Goal: Task Accomplishment & Management: Manage account settings

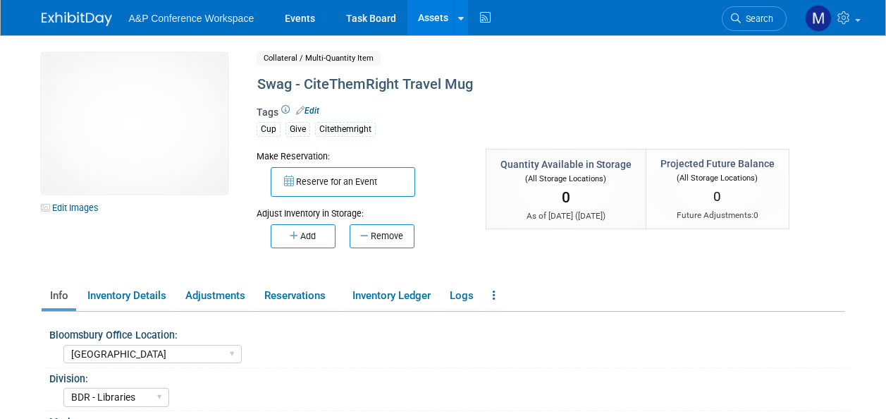
select select "[GEOGRAPHIC_DATA]"
select select "BDR - Libraries"
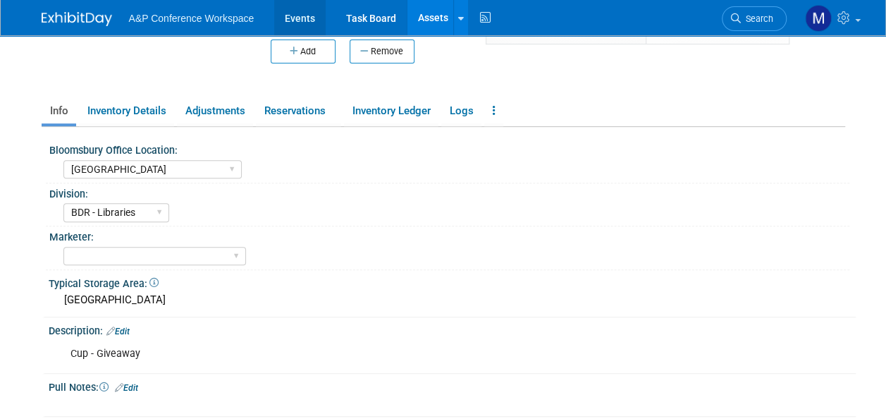
click at [292, 20] on link "Events" at bounding box center [299, 17] width 51 height 35
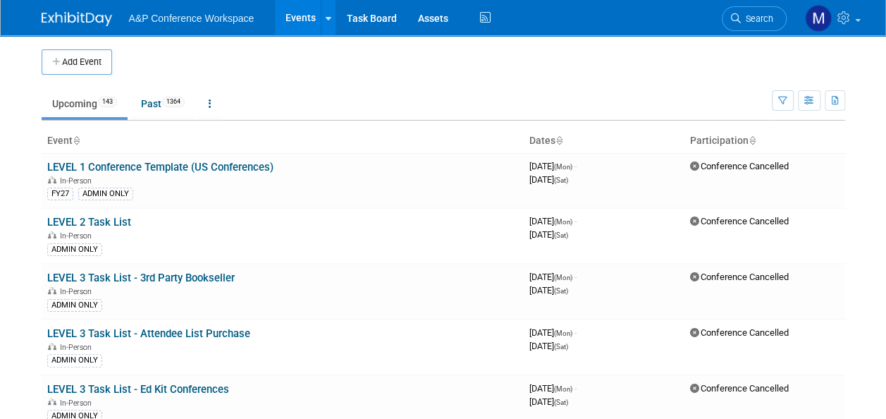
click at [768, 20] on span "Search" at bounding box center [757, 18] width 32 height 11
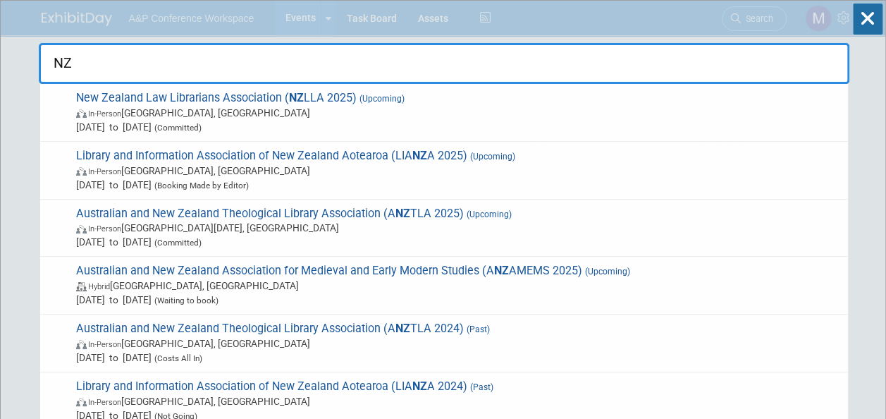
type input "N"
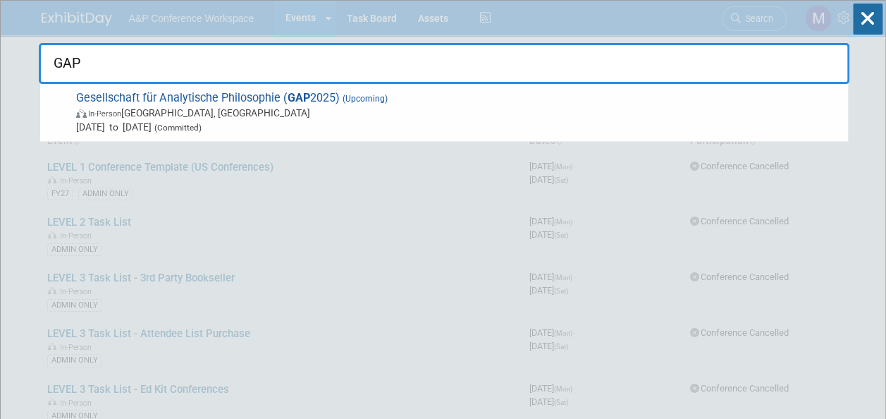
type input "GAP"
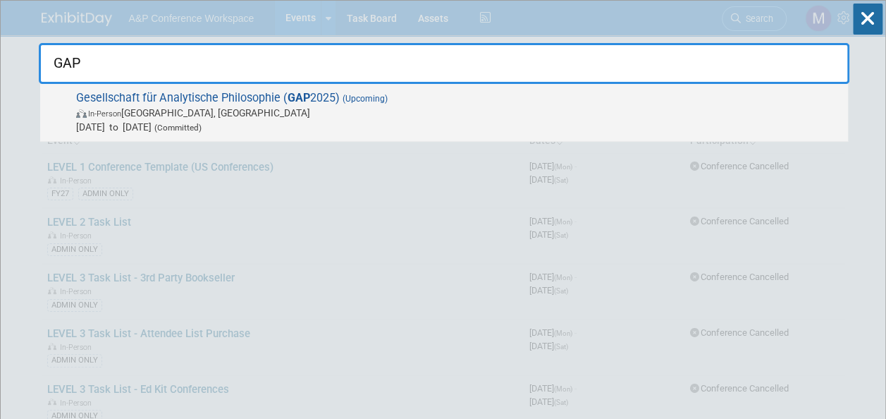
click at [116, 99] on span "Gesellschaft für Analytische Philosophie ( GAP 2025) (Upcoming) In-Person Düsse…" at bounding box center [456, 112] width 769 height 43
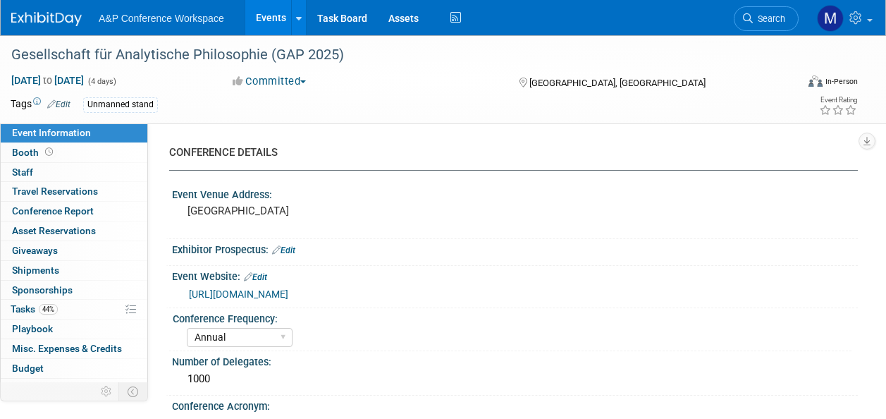
select select "Annual"
select select "Level 3"
select select "Unmanned Display"
select select "Philosophy"
select select "Bloomsbury Academic"
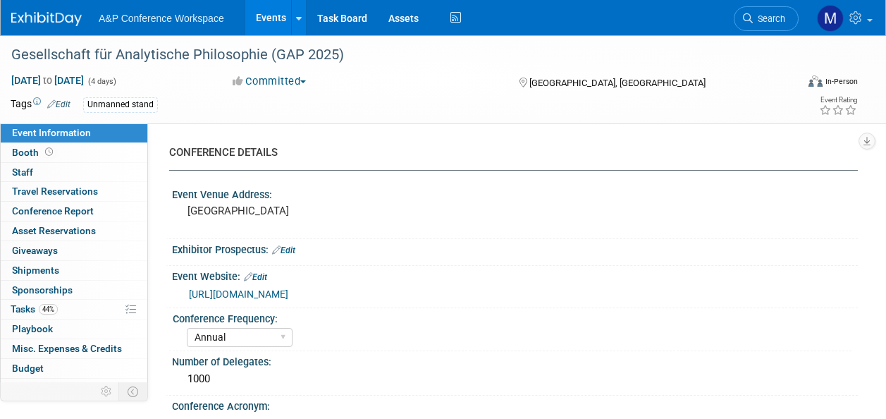
select select "Matt Hambridge"
select select "Emma Chonofsky"
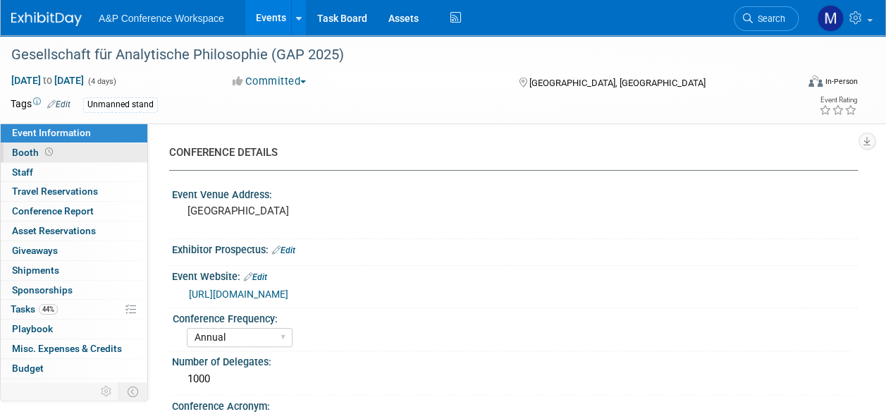
click at [78, 151] on link "Booth" at bounding box center [74, 152] width 147 height 19
select select "CUAP"
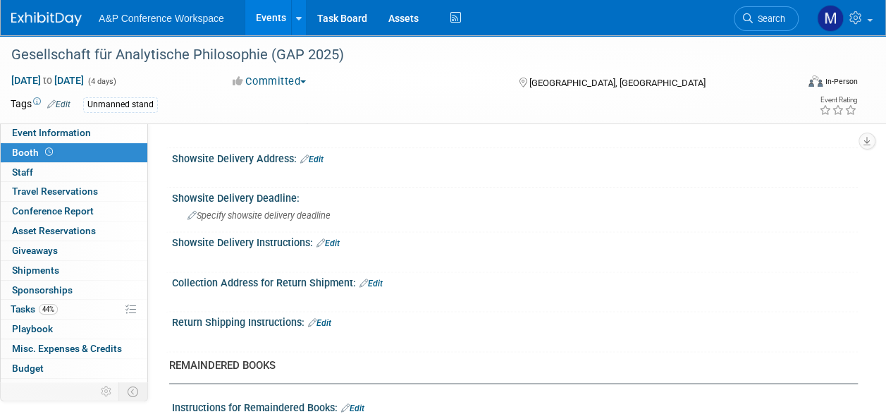
scroll to position [705, 0]
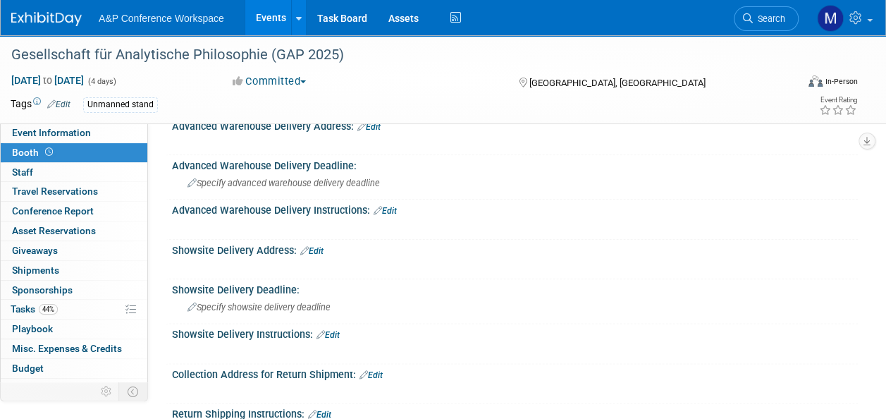
click at [319, 246] on link "Edit" at bounding box center [311, 251] width 23 height 10
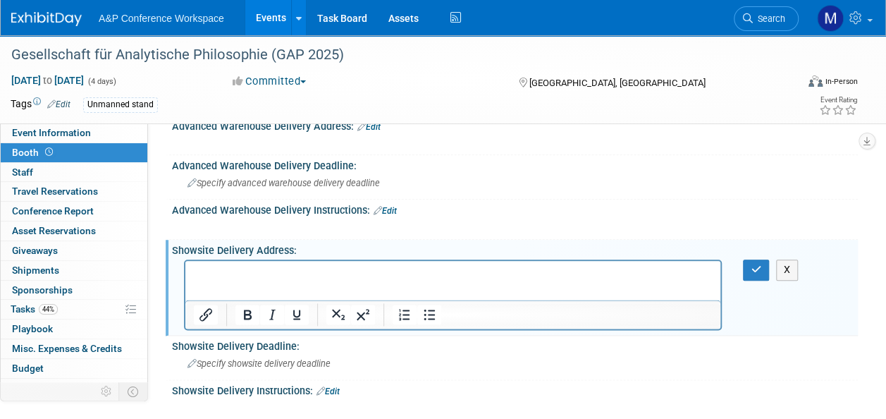
scroll to position [0, 0]
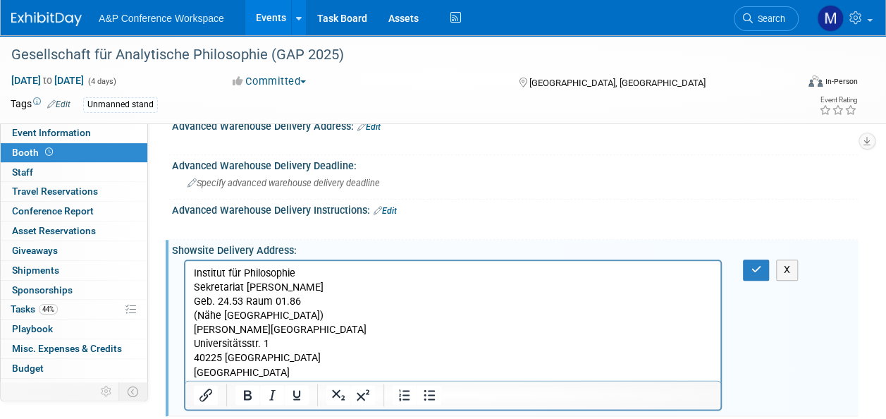
click at [302, 283] on p "Institut für Philosophie Sekretariat Kellner Geb. 24.53 Raum 01.86 (Nähe Parkpl…" at bounding box center [453, 322] width 519 height 113
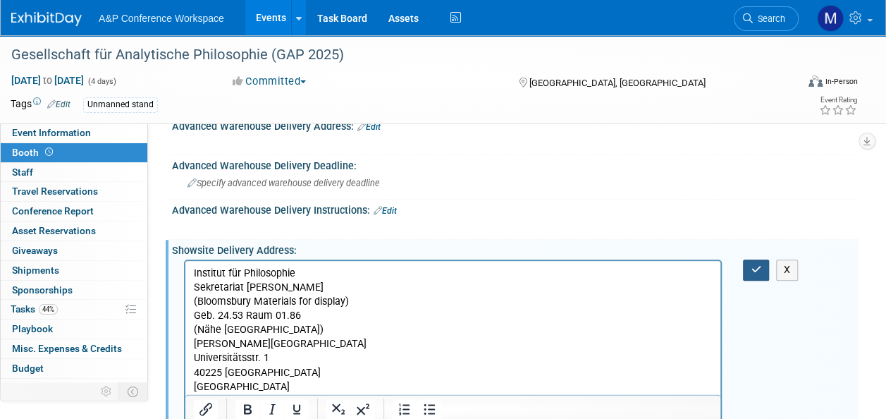
click at [753, 264] on icon "button" at bounding box center [756, 269] width 11 height 10
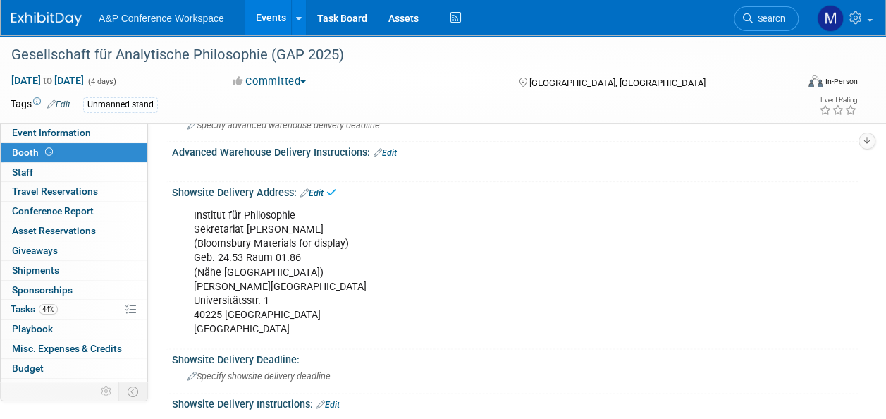
scroll to position [846, 0]
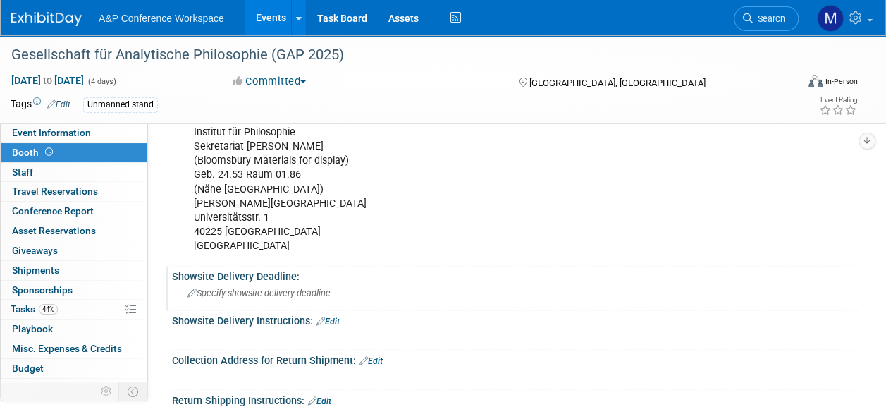
click at [313, 293] on span "Specify showsite delivery deadline" at bounding box center [258, 293] width 143 height 11
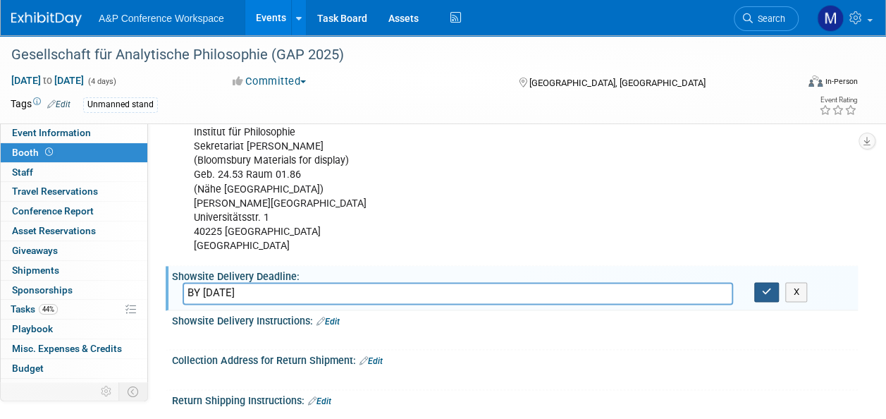
type input "BY 5th September"
click at [759, 282] on button "button" at bounding box center [766, 292] width 25 height 20
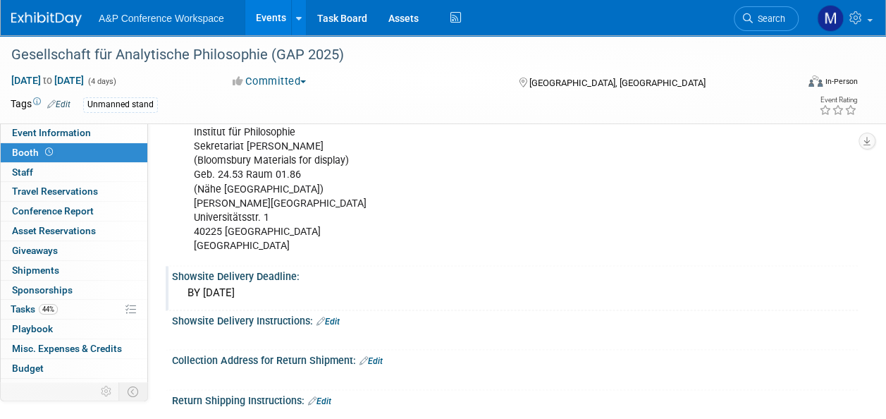
click at [381, 357] on link "Edit" at bounding box center [370, 361] width 23 height 10
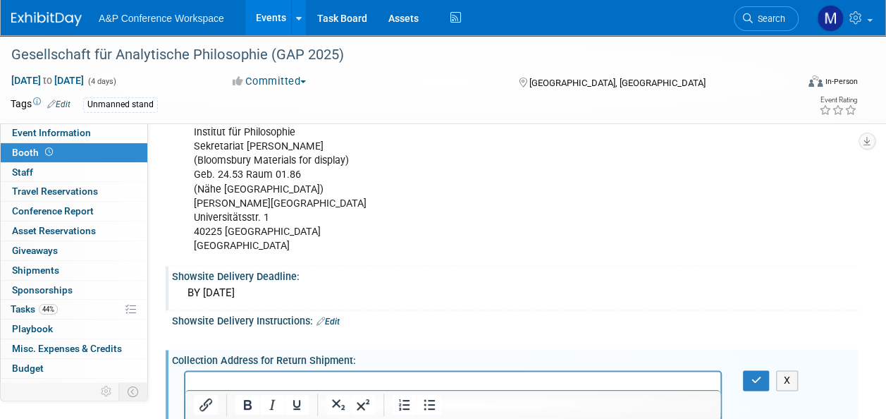
scroll to position [0, 0]
click at [751, 379] on icon "button" at bounding box center [756, 380] width 11 height 10
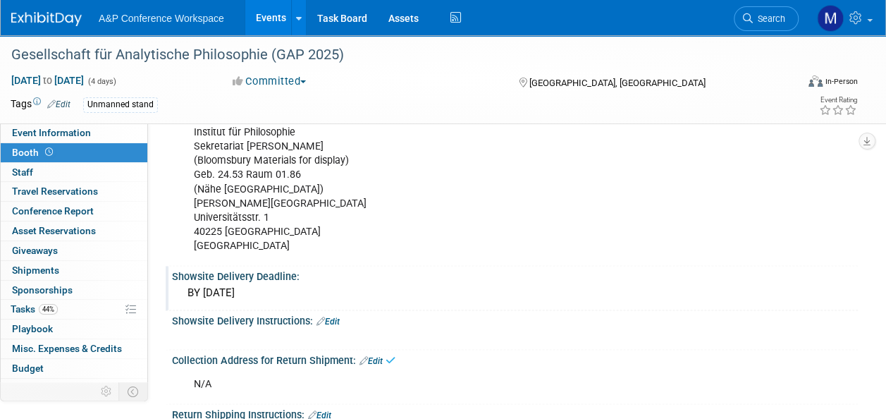
scroll to position [916, 0]
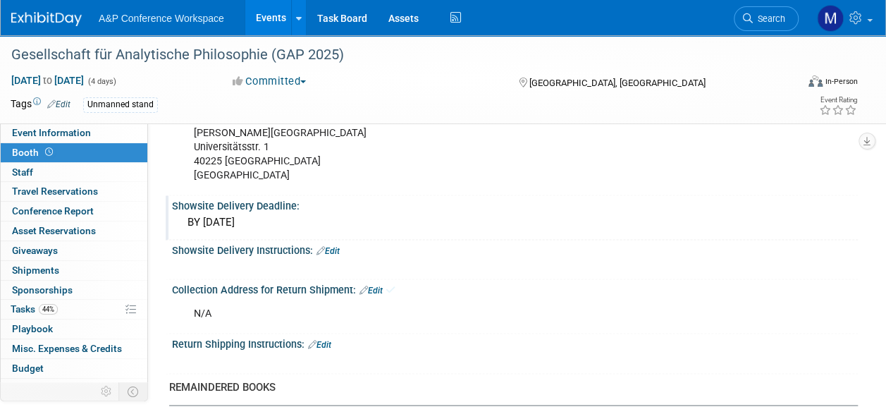
click at [330, 340] on link "Edit" at bounding box center [319, 345] width 23 height 10
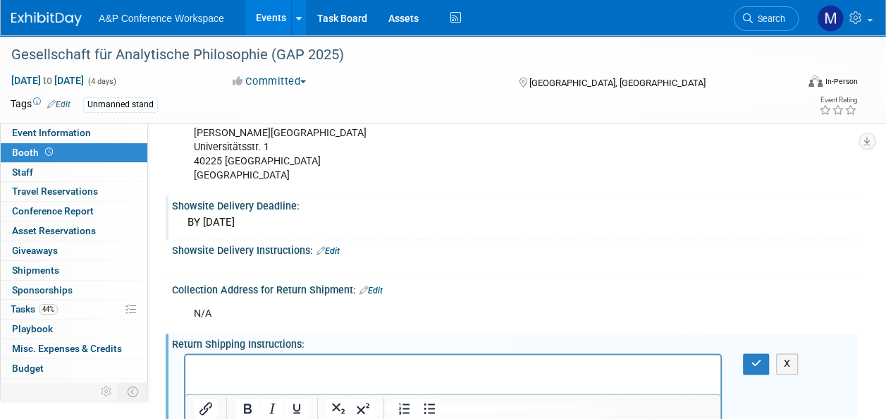
scroll to position [0, 0]
click at [757, 358] on icon "button" at bounding box center [756, 363] width 11 height 10
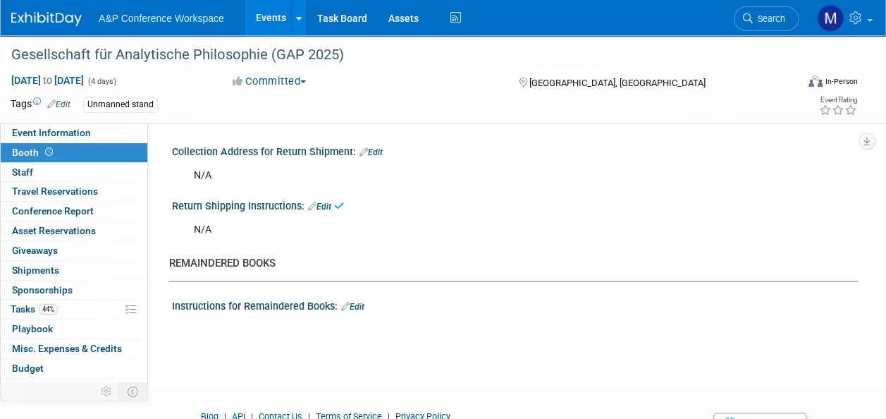
scroll to position [1057, 0]
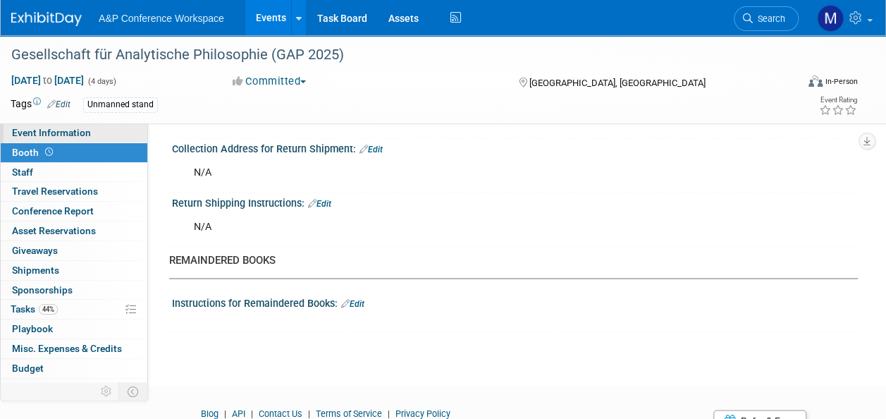
click at [103, 131] on link "Event Information" at bounding box center [74, 132] width 147 height 19
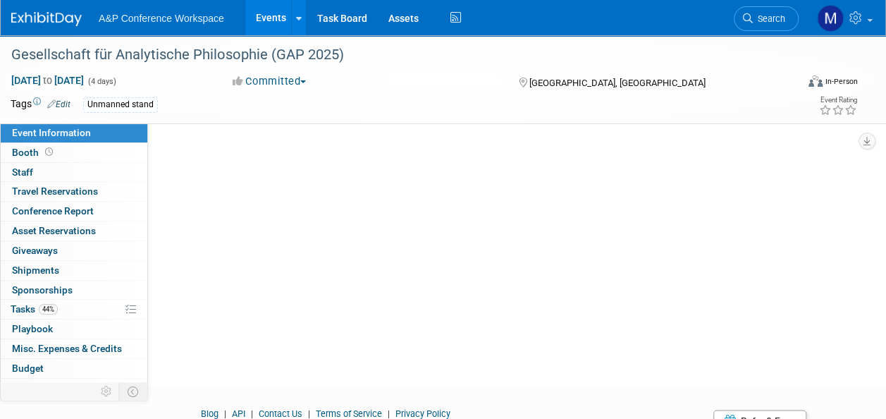
scroll to position [0, 0]
select select "Annual"
select select "Level 3"
select select "Unmanned Display"
select select "Philosophy"
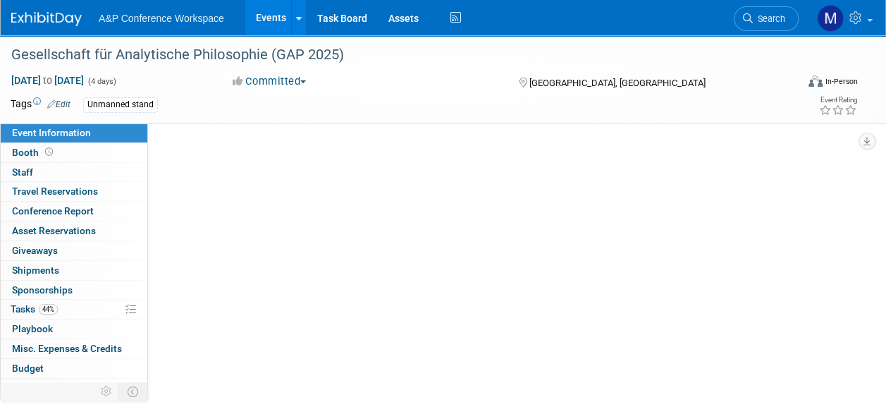
select select "Bloomsbury Academic"
select select "Matt Hambridge"
select select "[PERSON_NAME]"
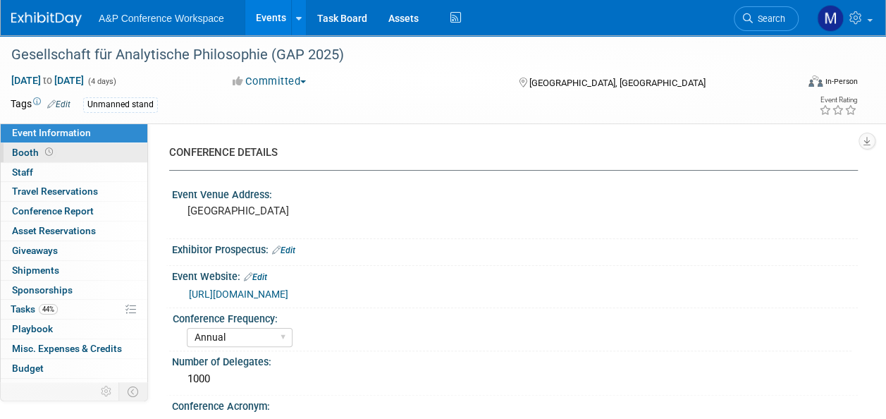
click at [102, 153] on link "Booth" at bounding box center [74, 152] width 147 height 19
select select "CUAP"
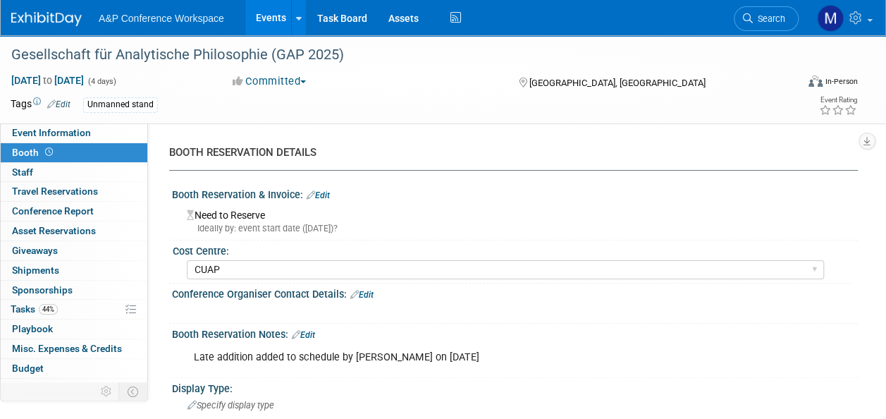
click at [330, 196] on link "Edit" at bounding box center [318, 195] width 23 height 10
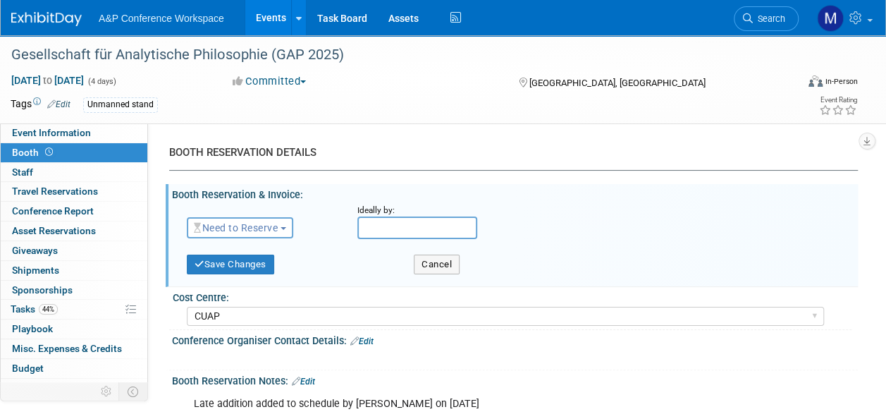
click at [293, 229] on button "Need to Reserve" at bounding box center [240, 227] width 106 height 21
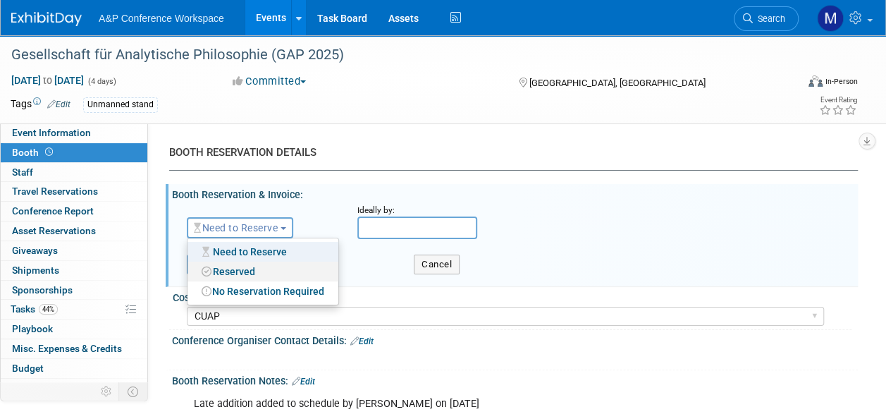
click at [261, 264] on link "Reserved" at bounding box center [262, 272] width 151 height 20
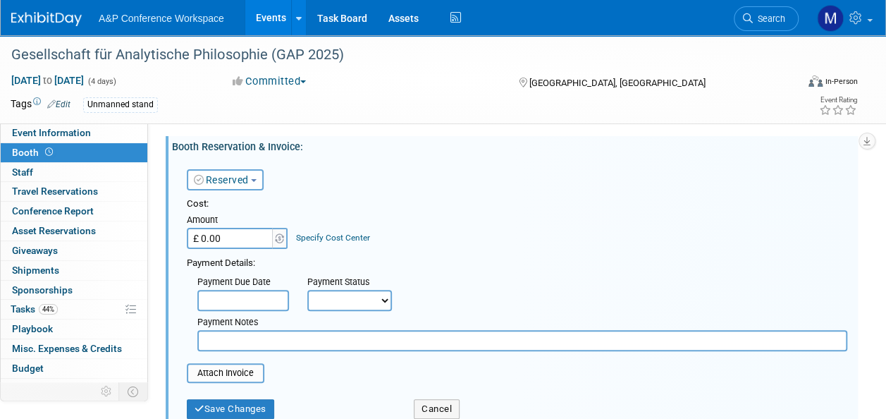
scroll to position [70, 0]
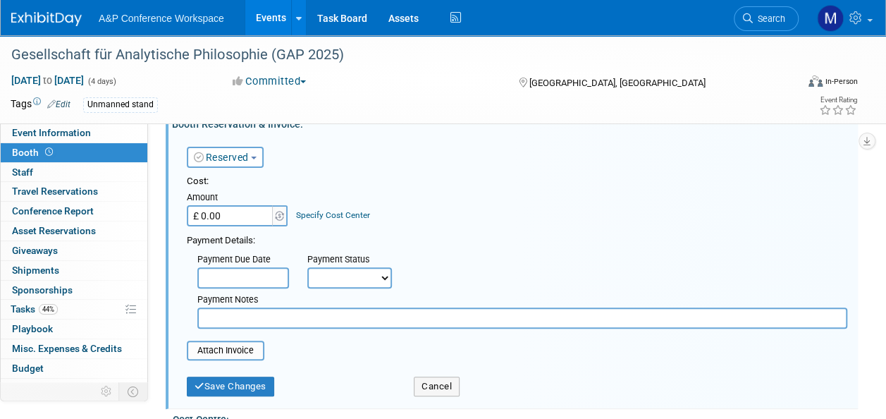
click at [247, 214] on input "£ 0.00" at bounding box center [231, 215] width 88 height 21
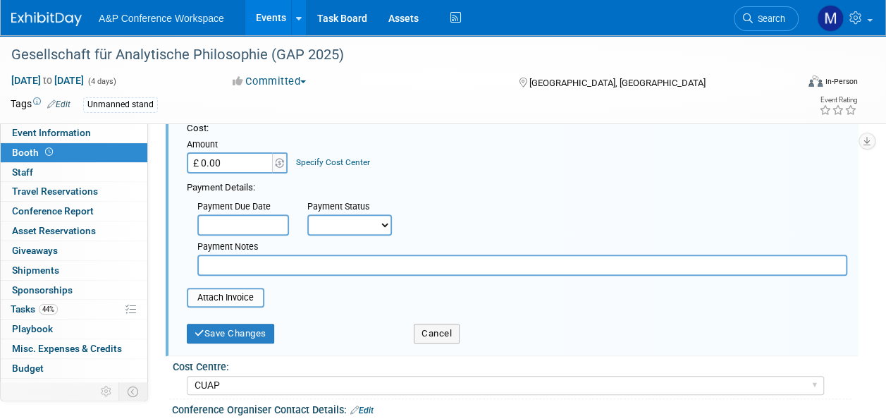
scroll to position [211, 0]
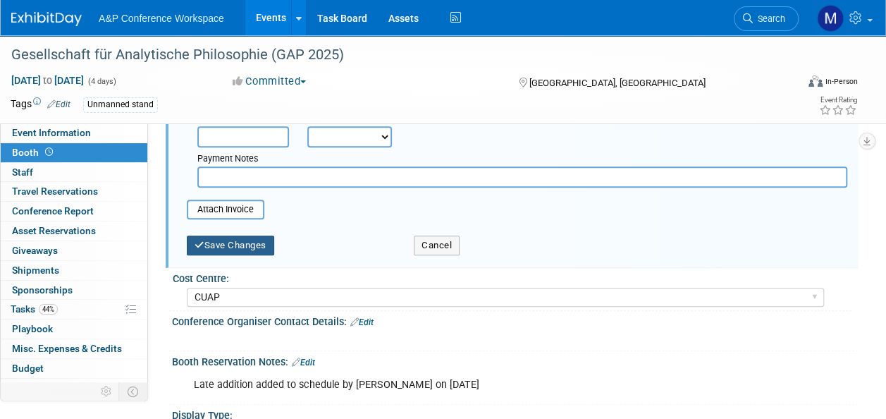
click at [256, 239] on button "Save Changes" at bounding box center [230, 245] width 87 height 20
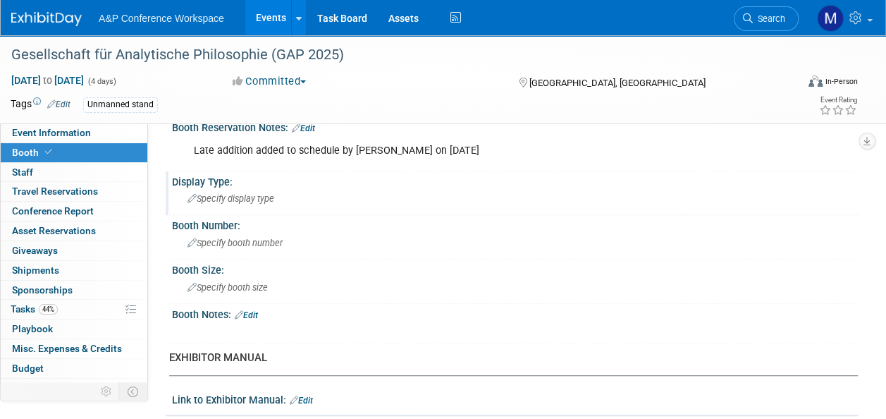
click at [284, 202] on div "Specify display type" at bounding box center [515, 198] width 665 height 22
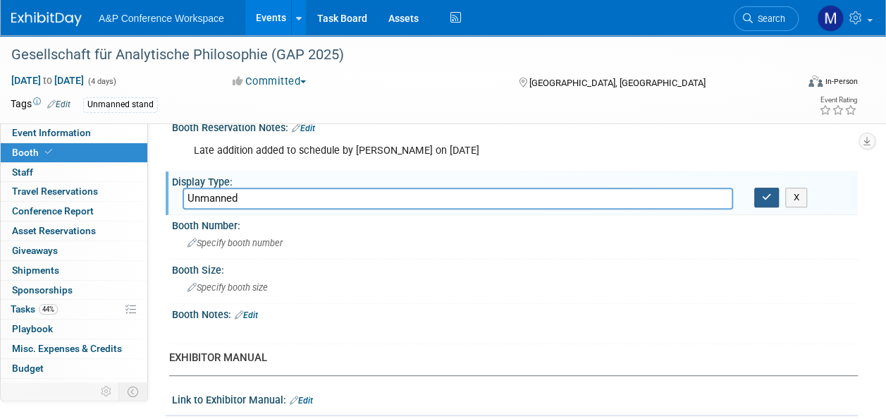
type input "Unmanned"
click at [768, 196] on icon "button" at bounding box center [767, 196] width 10 height 9
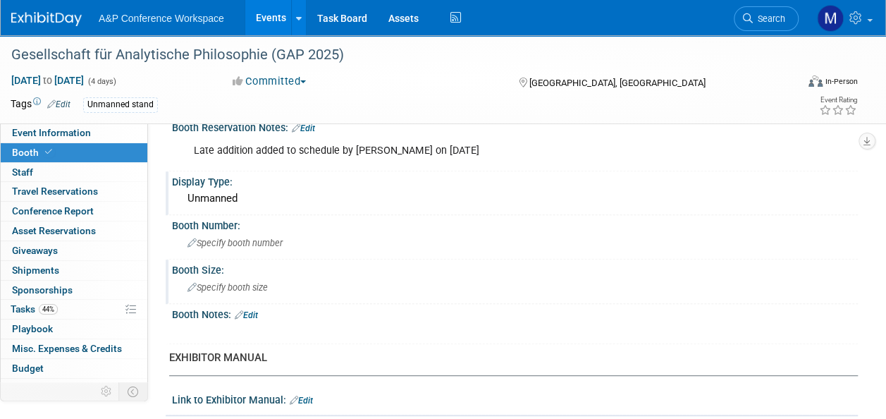
click at [224, 282] on span "Specify booth size" at bounding box center [227, 287] width 80 height 11
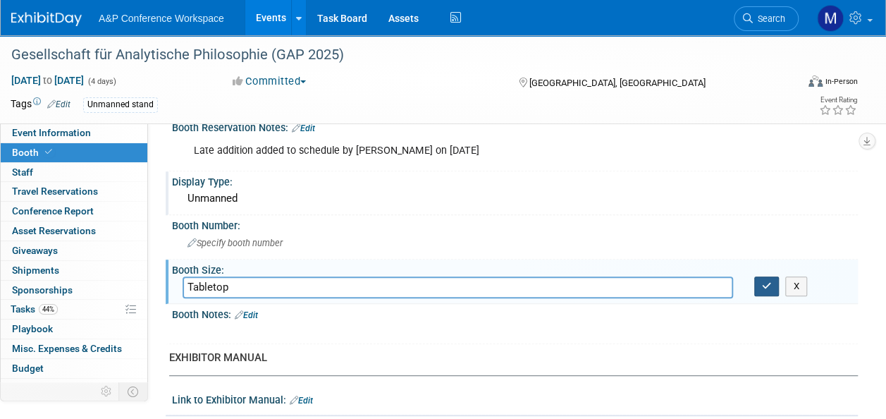
type input "Tabletop"
click at [775, 290] on button "button" at bounding box center [766, 286] width 25 height 20
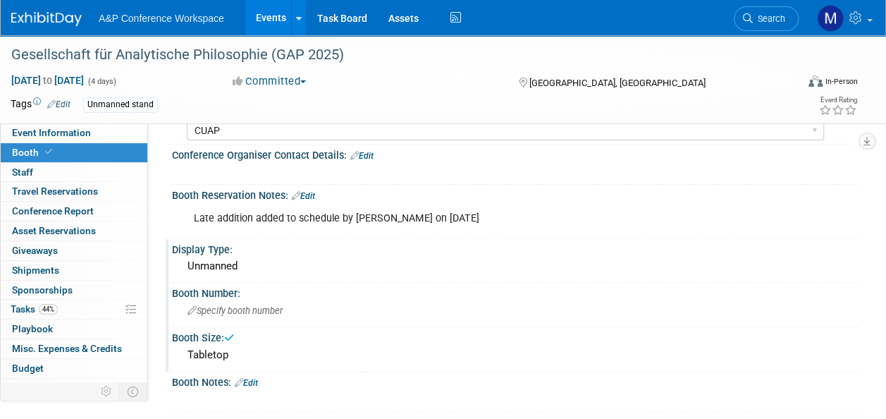
scroll to position [70, 0]
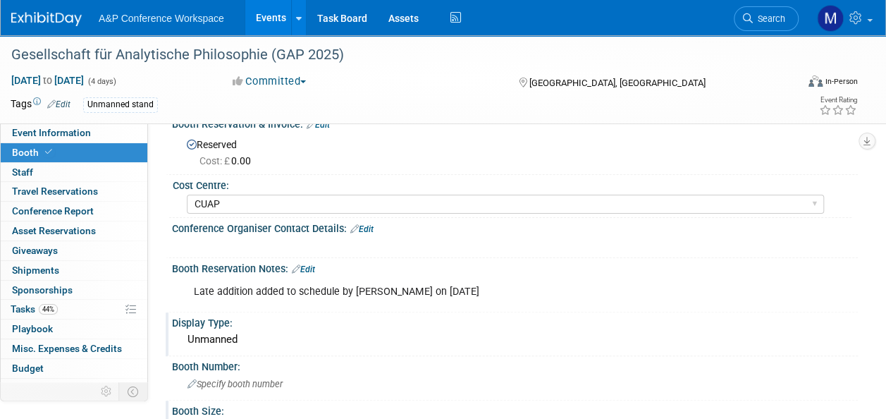
click at [367, 227] on link "Edit" at bounding box center [361, 229] width 23 height 10
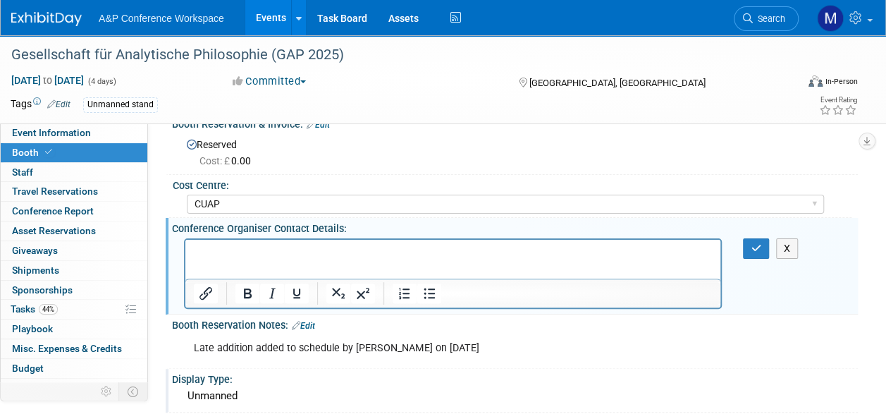
scroll to position [0, 0]
paste body "Rich Text Area. Press ALT-0 for help."
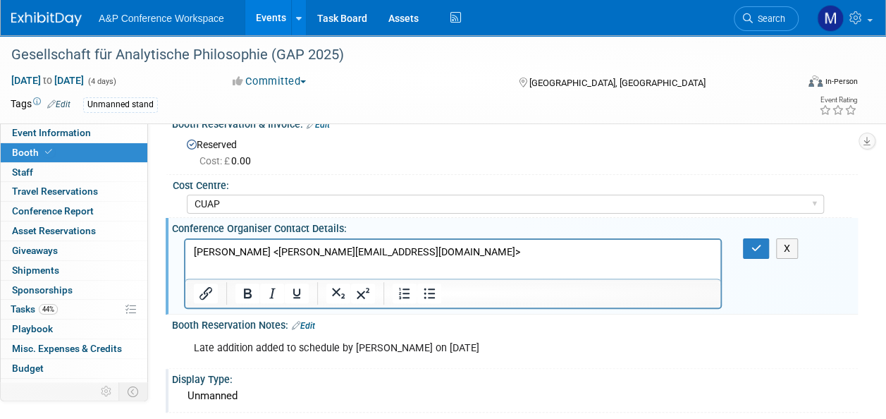
click at [265, 252] on p "Anna Schriefl <Anna.Schriefl@hhu.de>" at bounding box center [453, 252] width 519 height 14
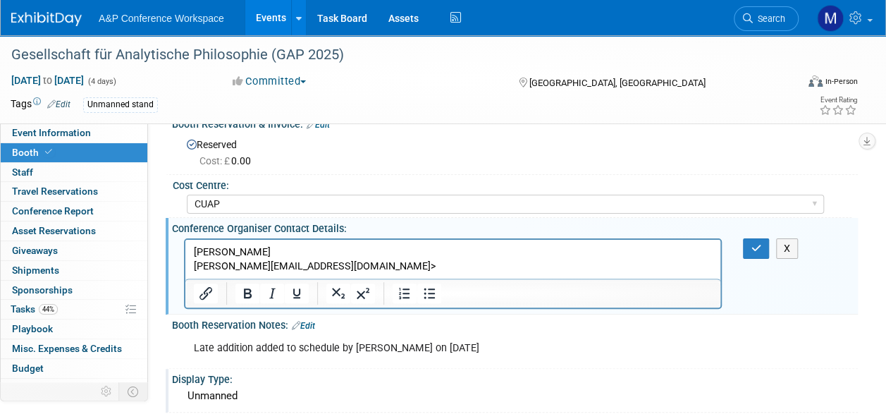
click at [311, 264] on p "Anna.Schriefl@hhu.de>" at bounding box center [453, 266] width 519 height 14
click at [757, 252] on icon "button" at bounding box center [756, 248] width 11 height 10
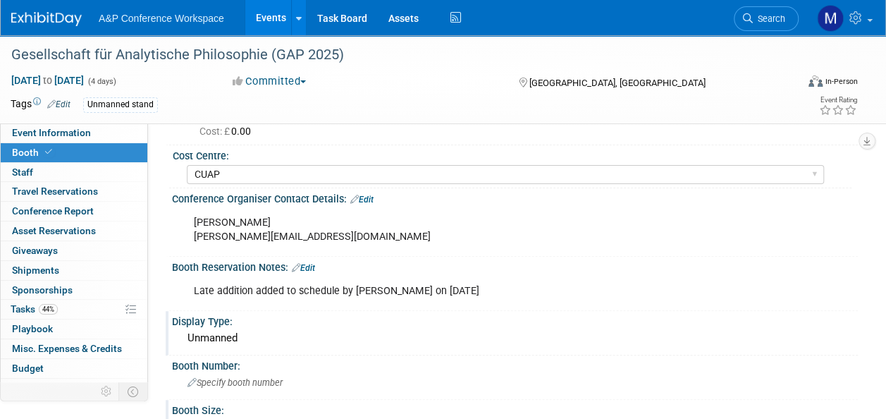
scroll to position [70, 0]
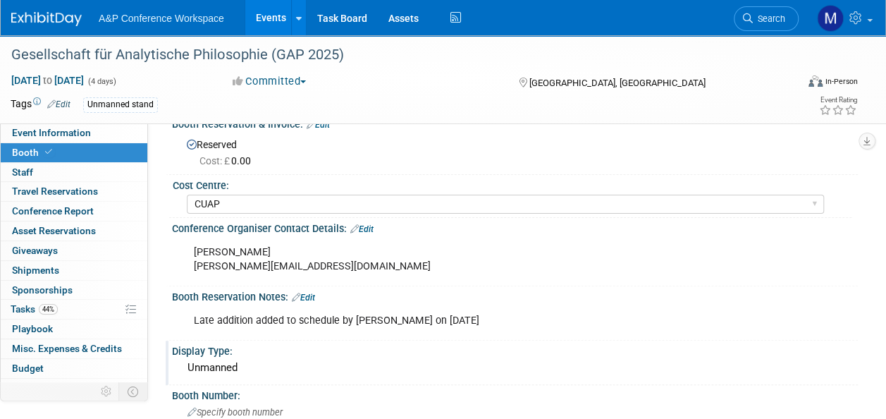
click at [313, 295] on link "Edit" at bounding box center [303, 298] width 23 height 10
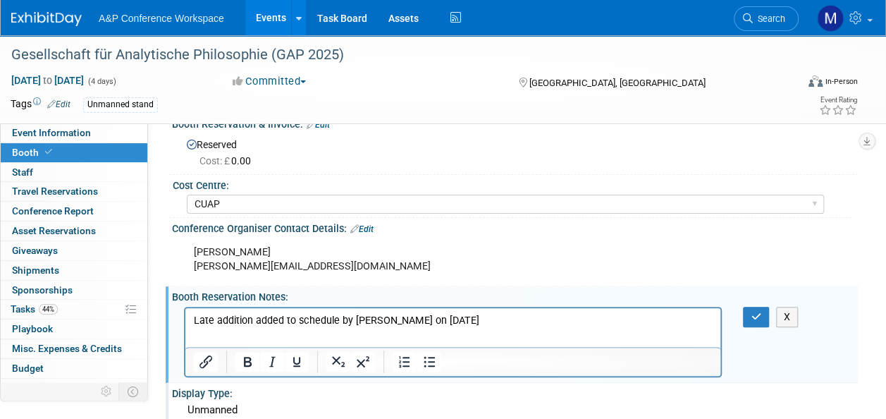
scroll to position [0, 0]
click at [540, 324] on p "Late addition added to schedule by Emma Chonofsky on 21st August 2025" at bounding box center [453, 320] width 519 height 14
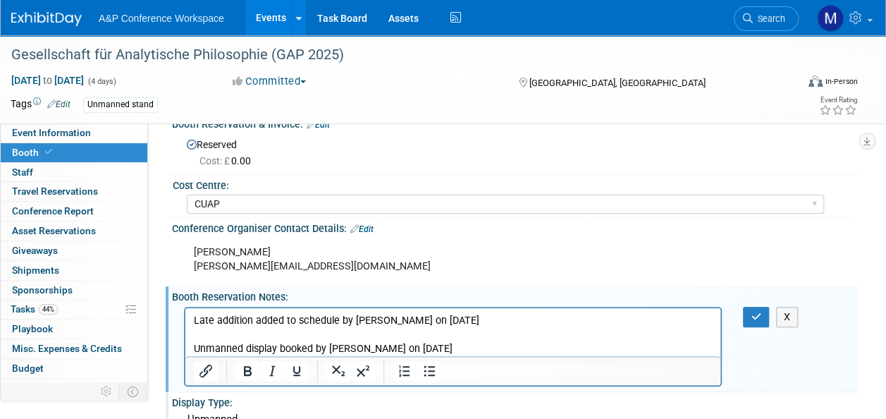
click at [245, 348] on p "Unmanned display booked by Matt on 27th August 2025" at bounding box center [453, 348] width 519 height 14
click at [761, 319] on button "button" at bounding box center [756, 317] width 26 height 20
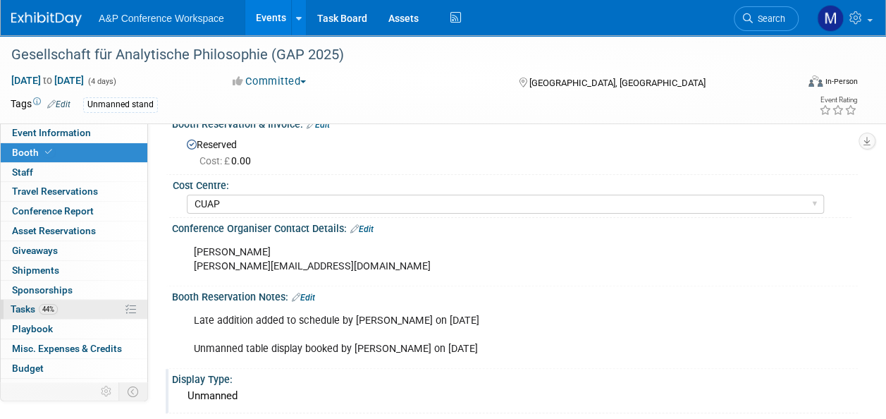
click at [85, 300] on link "44% Tasks 44%" at bounding box center [74, 309] width 147 height 19
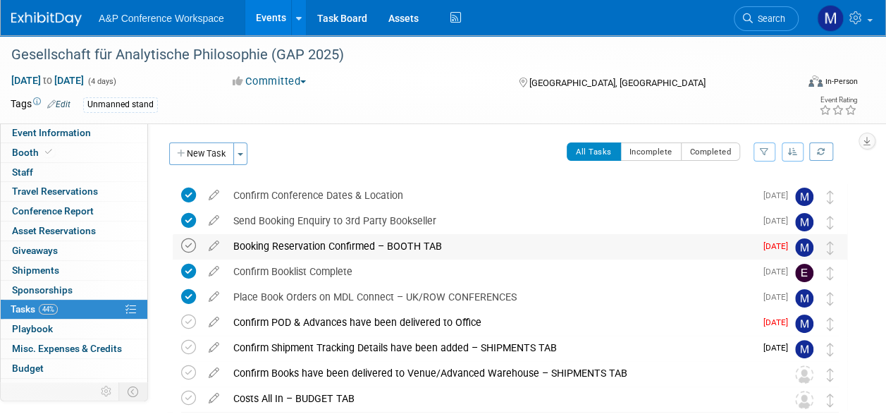
click at [186, 245] on icon at bounding box center [188, 245] width 15 height 15
click at [216, 344] on icon at bounding box center [214, 345] width 25 height 18
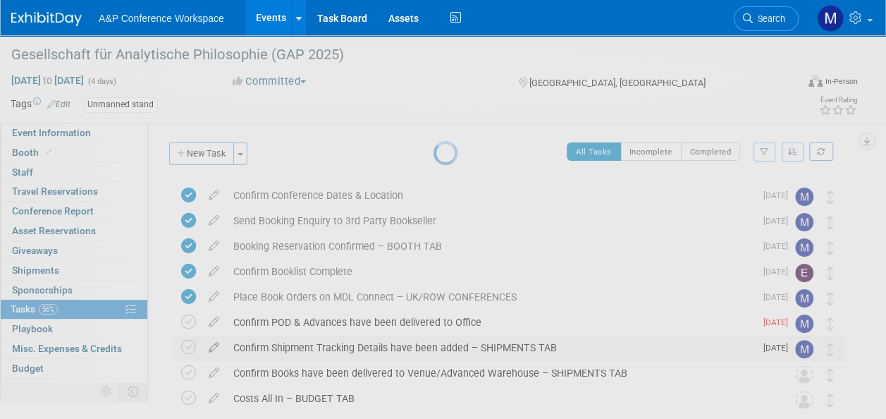
select select "8"
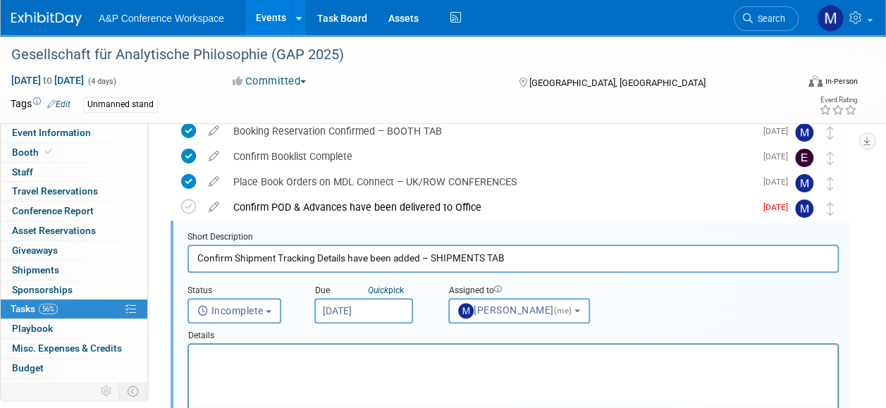
scroll to position [128, 0]
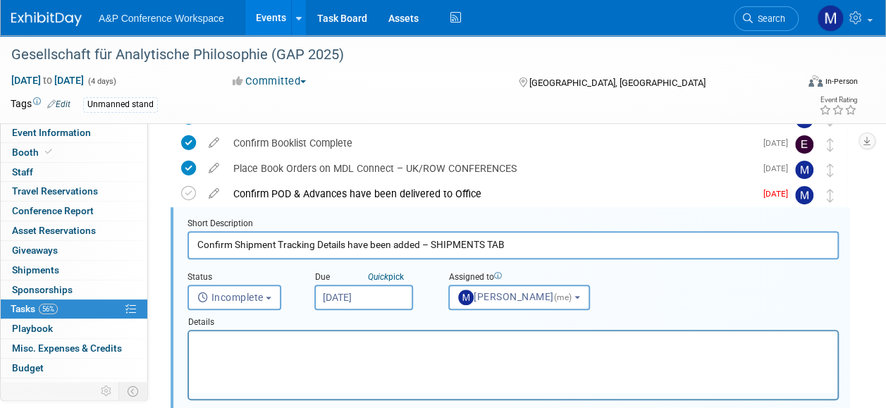
click at [351, 302] on input "Sep 2, 2025" at bounding box center [363, 297] width 99 height 25
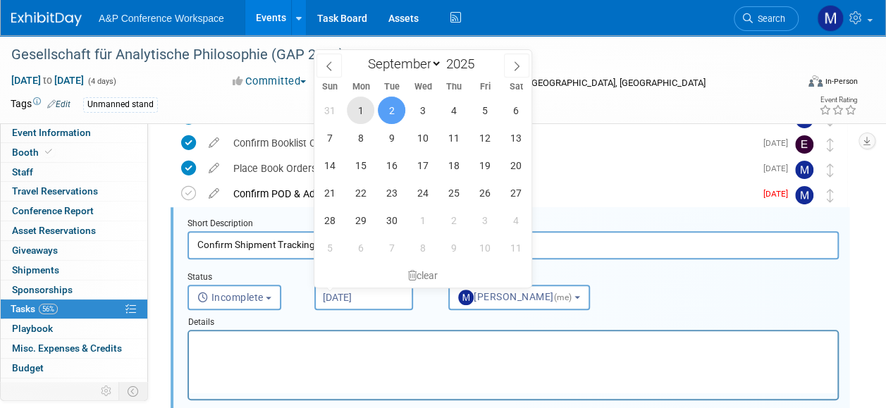
click at [363, 110] on span "1" at bounding box center [360, 110] width 27 height 27
type input "Sep 1, 2025"
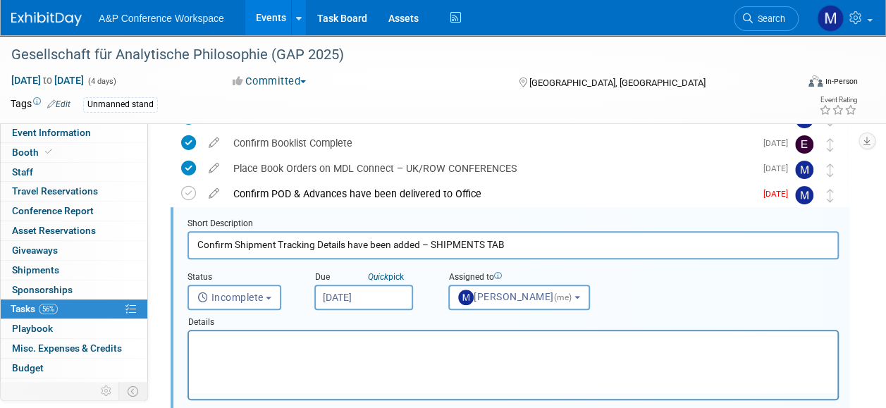
click at [316, 350] on html at bounding box center [513, 340] width 648 height 19
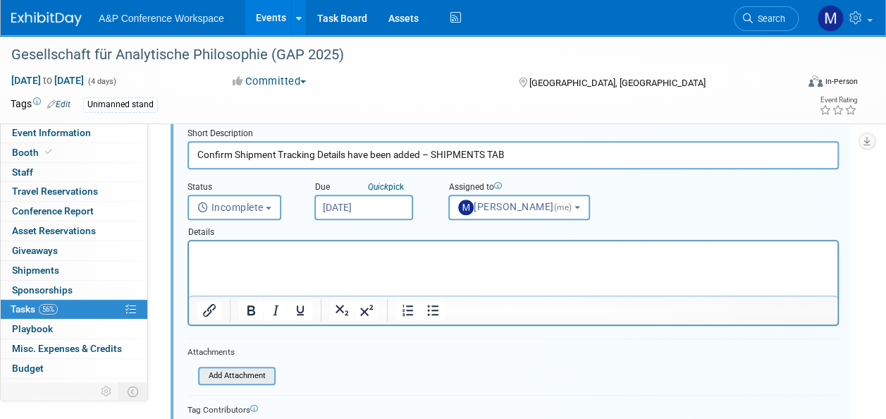
scroll to position [199, 0]
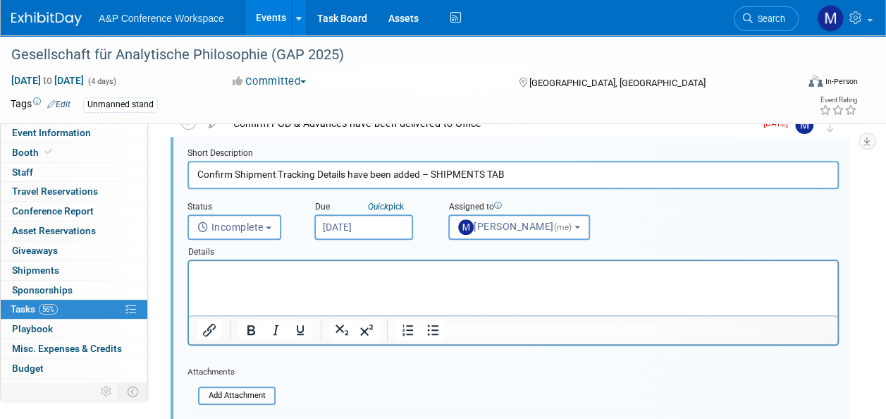
click at [365, 224] on input "Sep 1, 2025" at bounding box center [363, 226] width 99 height 25
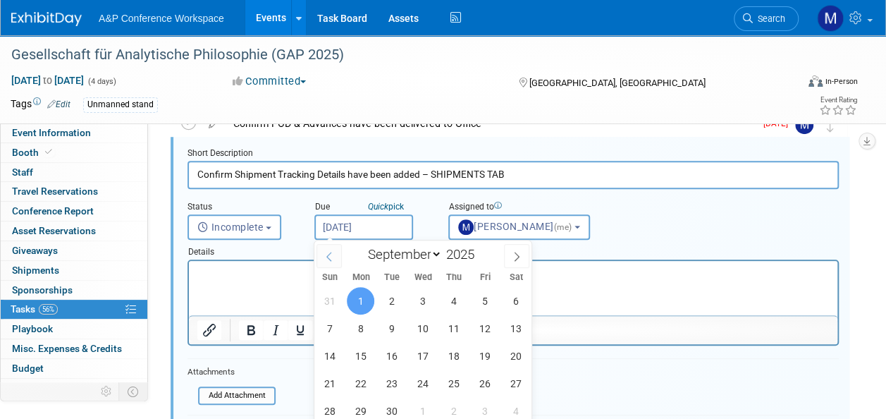
click at [333, 257] on icon at bounding box center [329, 257] width 10 height 10
select select "7"
click at [482, 409] on span "29" at bounding box center [484, 410] width 27 height 27
type input "Aug 29, 2025"
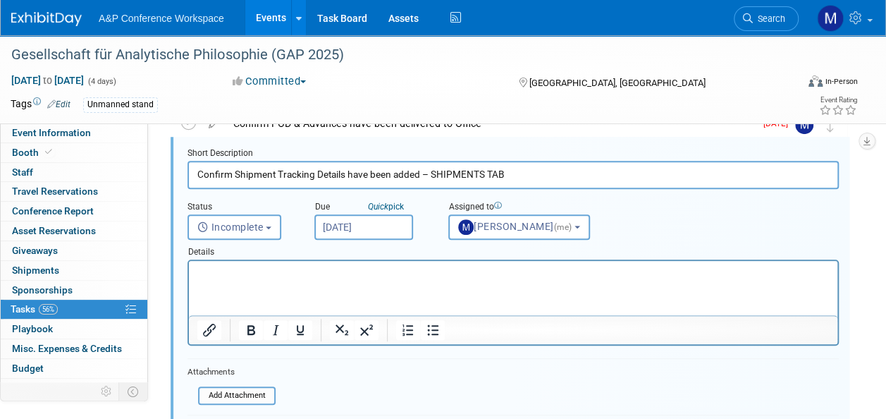
click at [314, 273] on p "Rich Text Area. Press ALT-0 for help." at bounding box center [513, 272] width 632 height 13
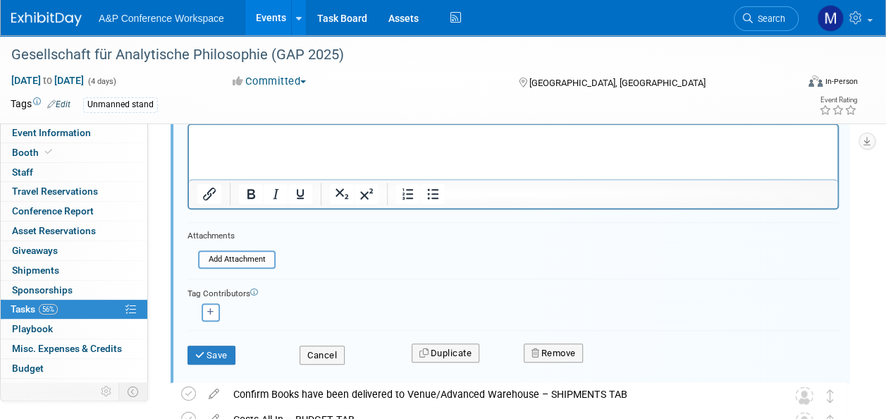
scroll to position [340, 0]
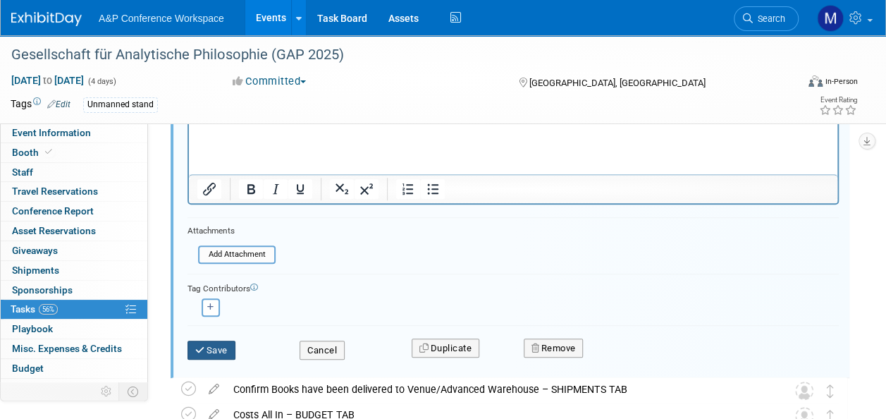
click at [231, 350] on button "Save" at bounding box center [211, 350] width 48 height 20
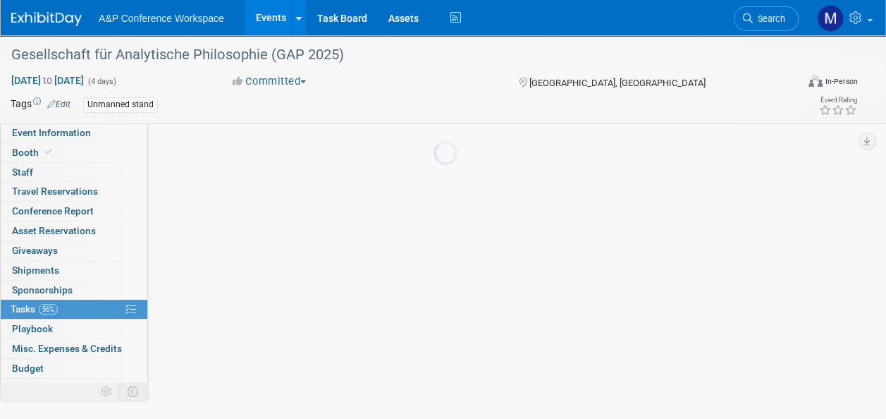
scroll to position [78, 0]
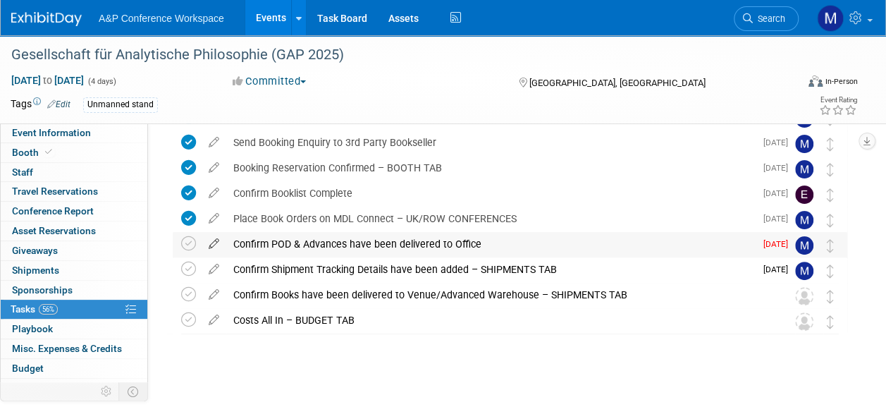
click at [216, 240] on icon at bounding box center [214, 241] width 25 height 18
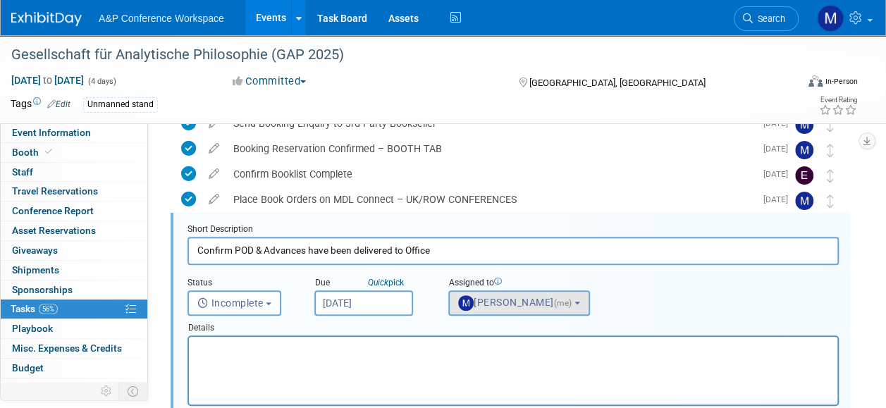
scroll to position [103, 0]
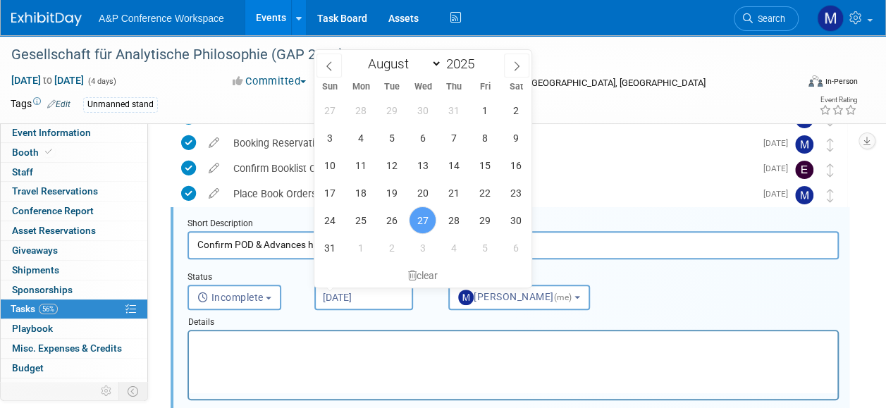
click at [388, 289] on input "[DATE]" at bounding box center [363, 297] width 99 height 25
click at [485, 223] on span "29" at bounding box center [484, 220] width 27 height 27
type input "Aug 29, 2025"
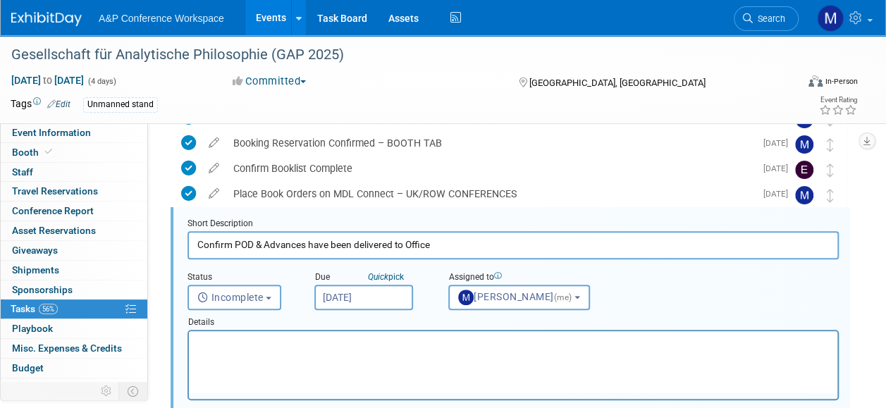
click at [369, 340] on p "Rich Text Area. Press ALT-0 for help." at bounding box center [513, 343] width 632 height 13
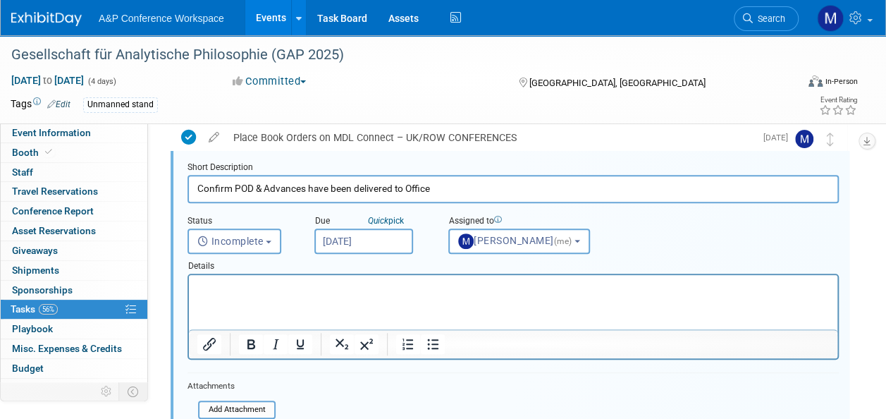
scroll to position [314, 0]
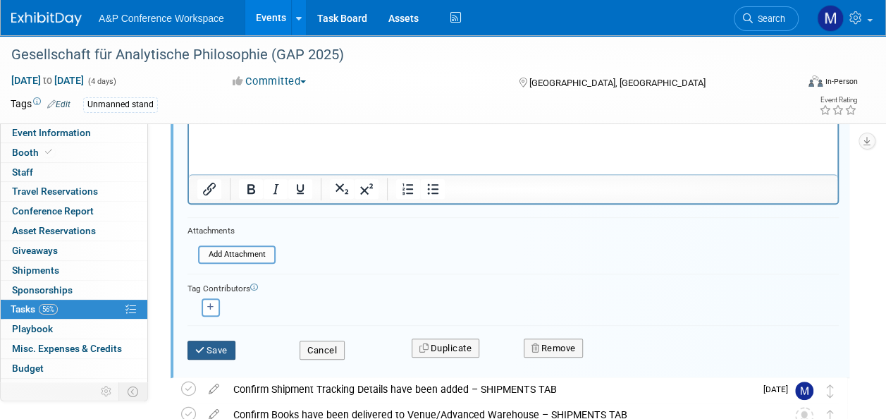
click at [227, 340] on button "Save" at bounding box center [211, 350] width 48 height 20
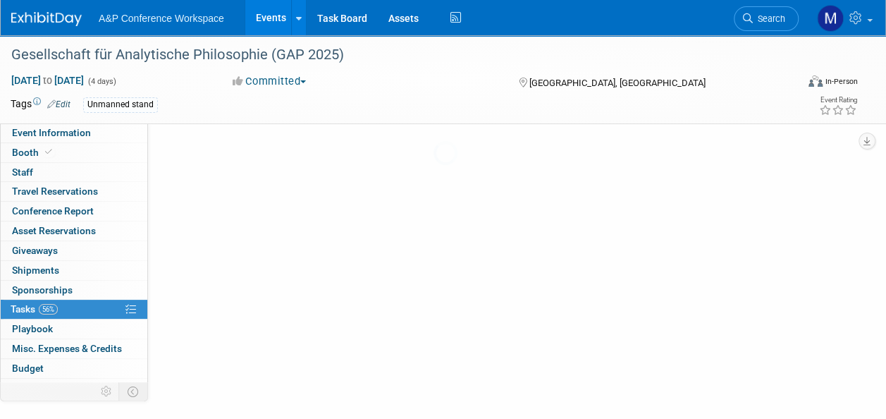
scroll to position [78, 0]
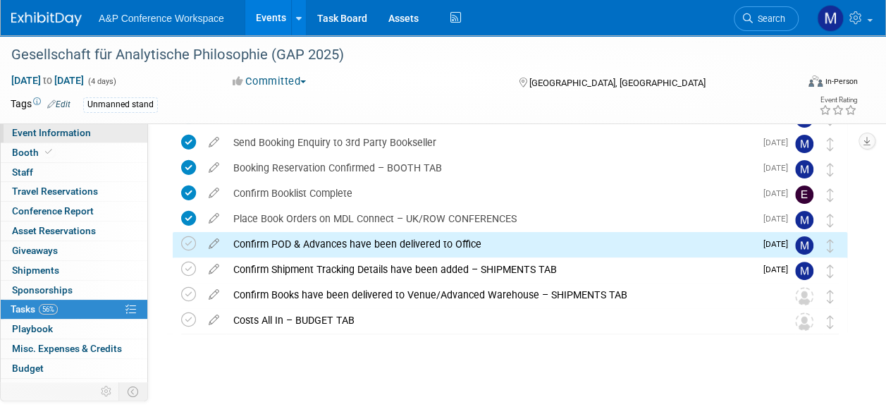
click at [111, 129] on link "Event Information" at bounding box center [74, 132] width 147 height 19
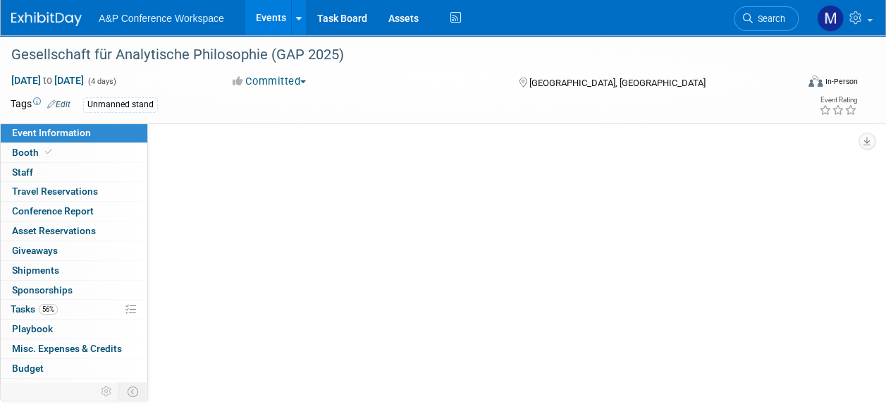
scroll to position [0, 0]
select select "Annual"
select select "Level 3"
select select "Unmanned Display"
select select "Philosophy"
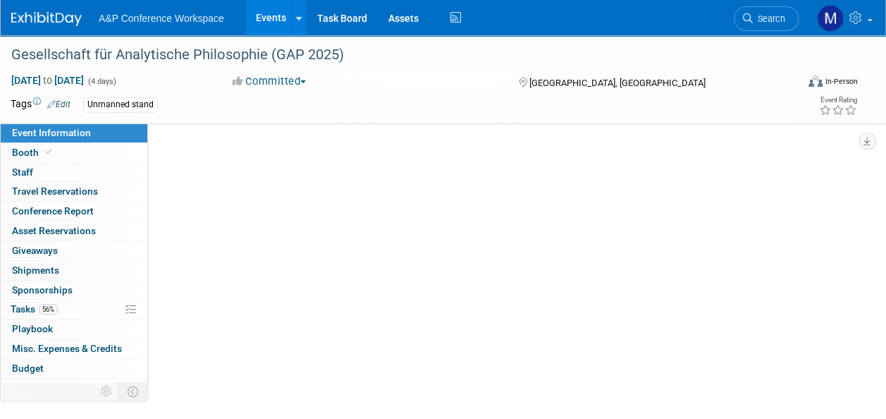
select select "Bloomsbury Academic"
select select "Matt Hambridge"
select select "[PERSON_NAME]"
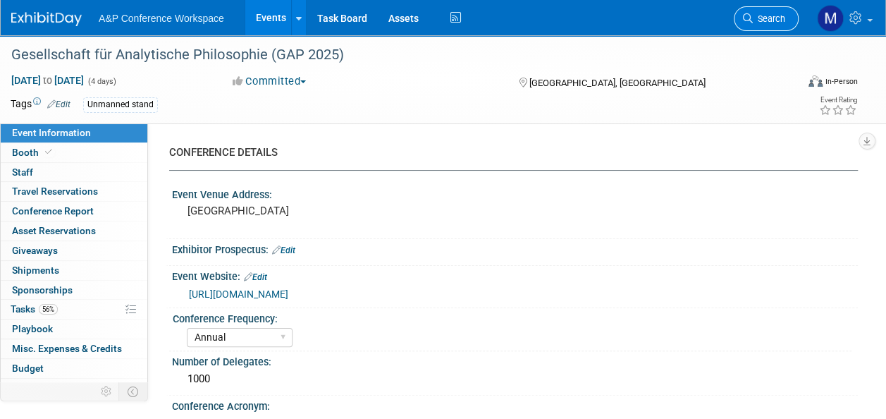
click at [753, 10] on link "Search" at bounding box center [766, 18] width 65 height 25
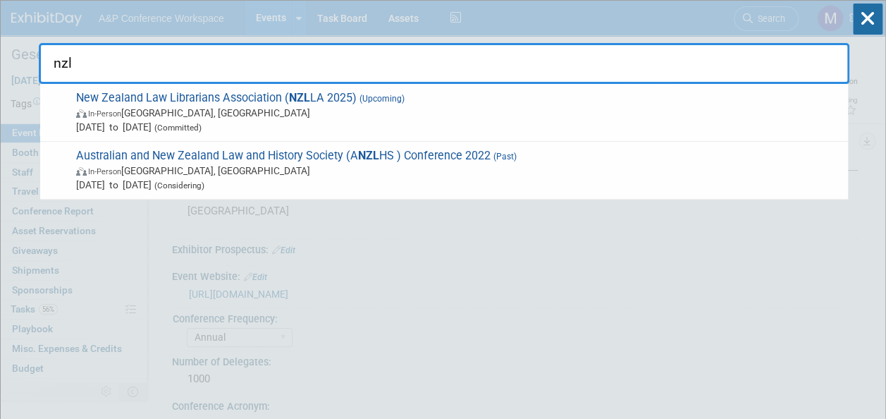
type input "nzll"
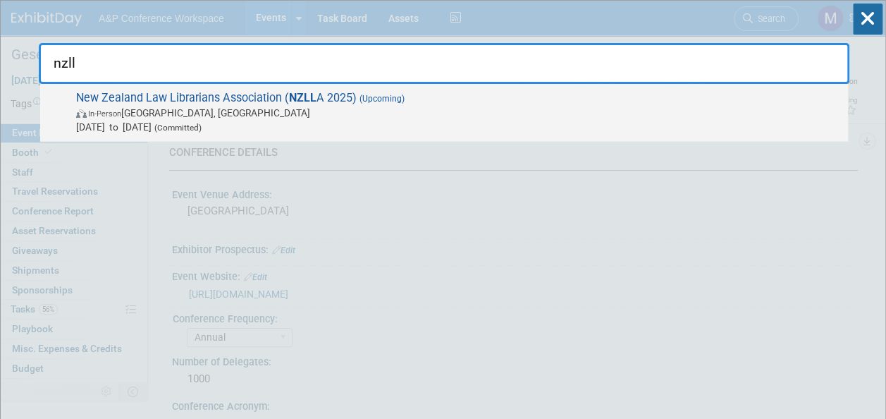
click at [315, 98] on span "New Zealand Law Librarians Association ( NZLL A 2025) (Upcoming) In-Person Auck…" at bounding box center [456, 112] width 769 height 43
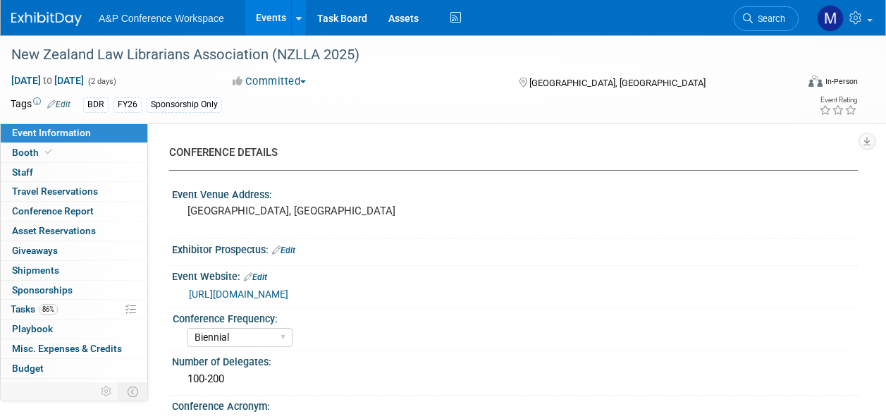
select select "Biennial"
select select "Level 3"
select select "Sponsorship"
select select "Libraries"
select select "Bloomsbury Digital Resources"
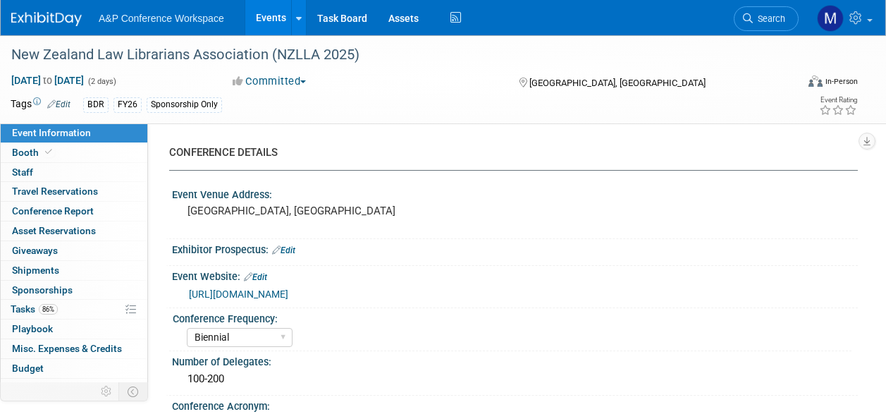
select select "Hannah Siegel"
select select "Michelle Kelly"
select select "Louise Morgan"
select select "BDR Product Awareness and Trial Generation​"
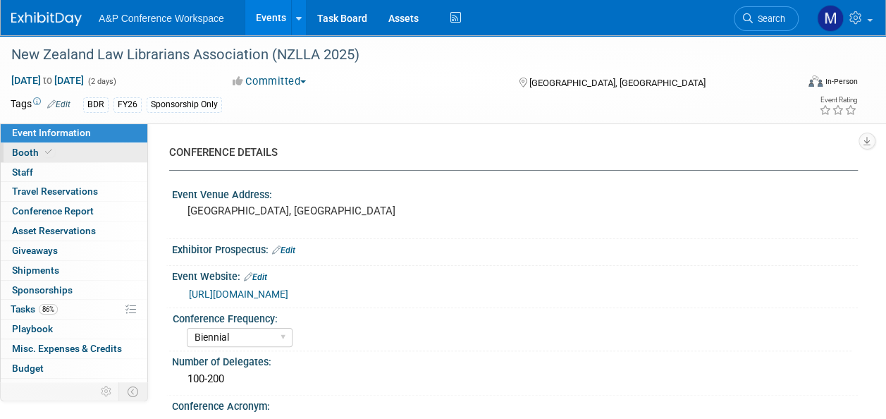
click at [53, 160] on link "Booth" at bounding box center [74, 152] width 147 height 19
select select "DIGI"
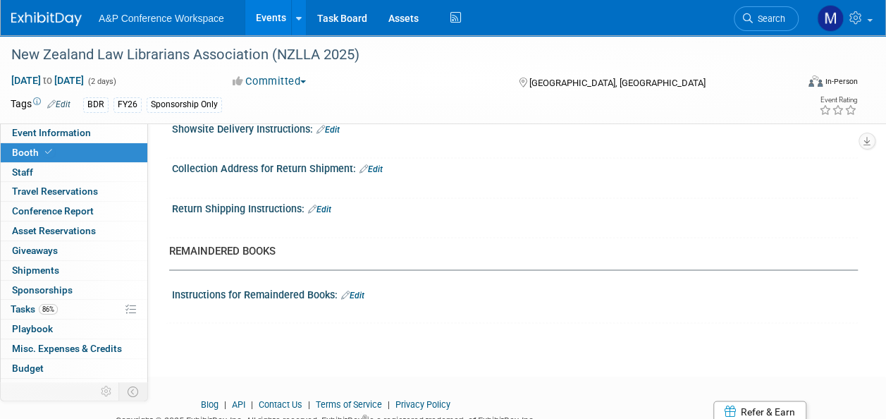
scroll to position [775, 0]
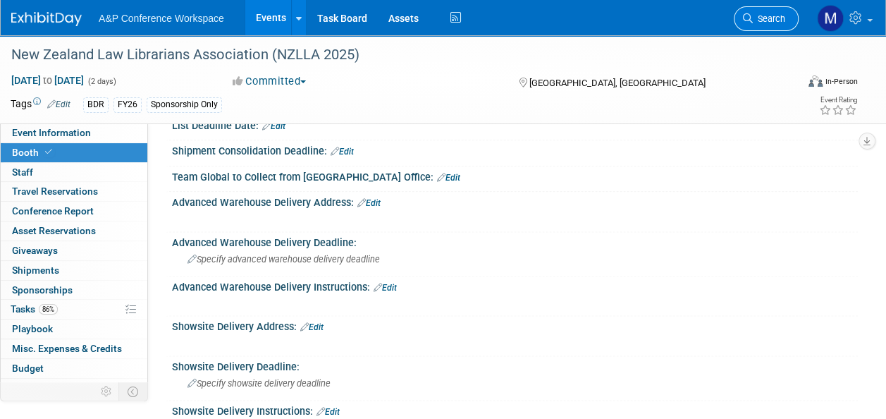
click at [775, 20] on span "Search" at bounding box center [769, 18] width 32 height 11
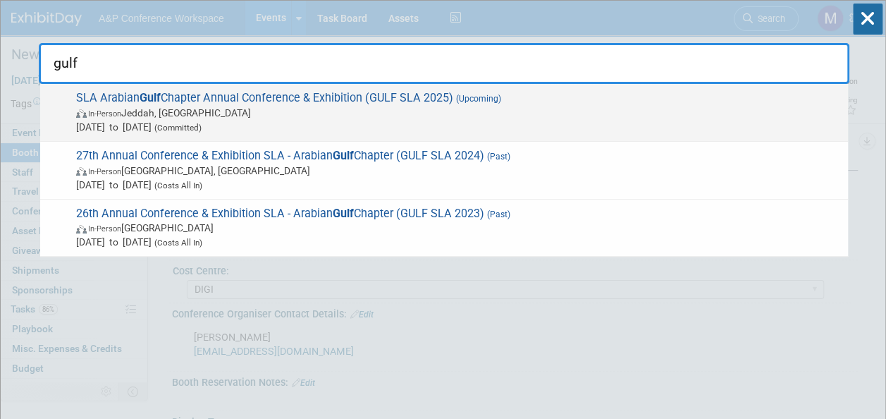
type input "gulf"
click at [322, 91] on span "SLA Arabian Gulf Chapter Annual Conference & Exhibition (GULF SLA 2025) (Upcomi…" at bounding box center [456, 112] width 769 height 43
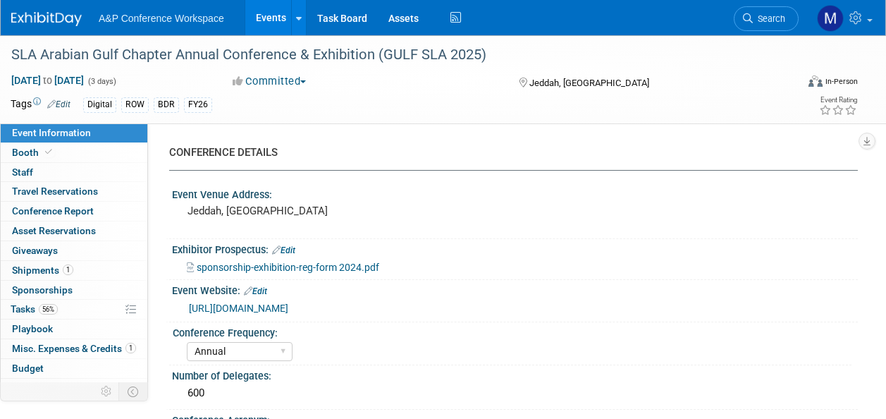
select select "Annual"
select select "Level 2"
select select "In-Person Booth"
select select "Libraries"
select select "Bloomsbury Digital Resources"
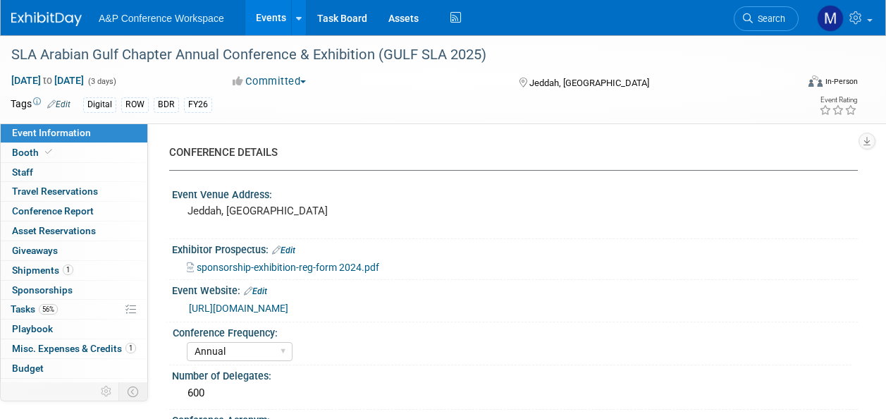
select select "[PERSON_NAME]"
select select "BDR Product Awareness and Trial Generation​"
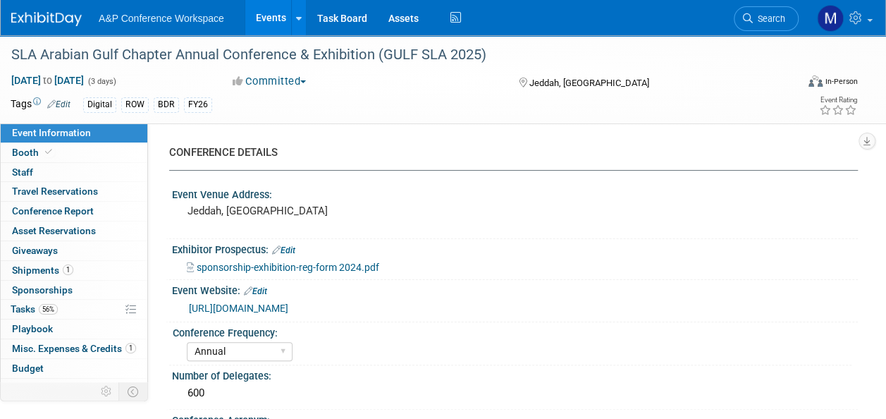
click at [85, 141] on link "Event Information" at bounding box center [74, 132] width 147 height 19
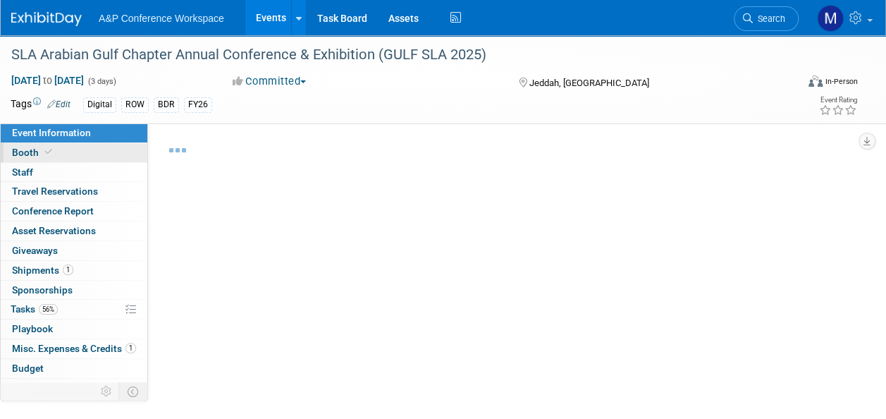
click at [85, 148] on link "Booth" at bounding box center [74, 152] width 147 height 19
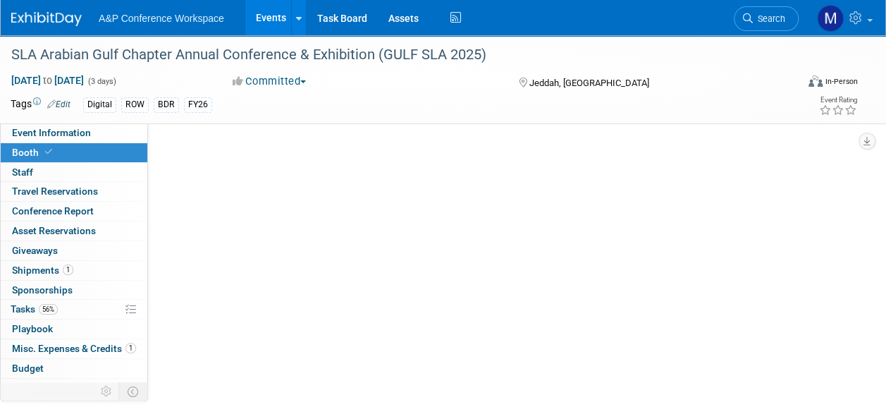
select select "DIGI"
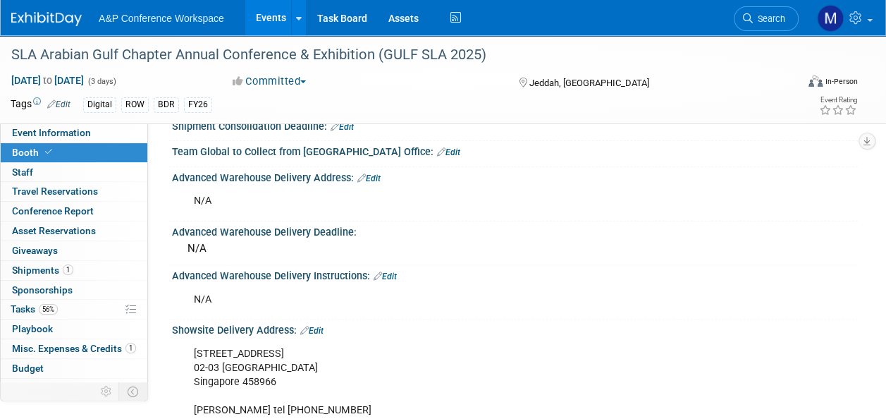
scroll to position [846, 0]
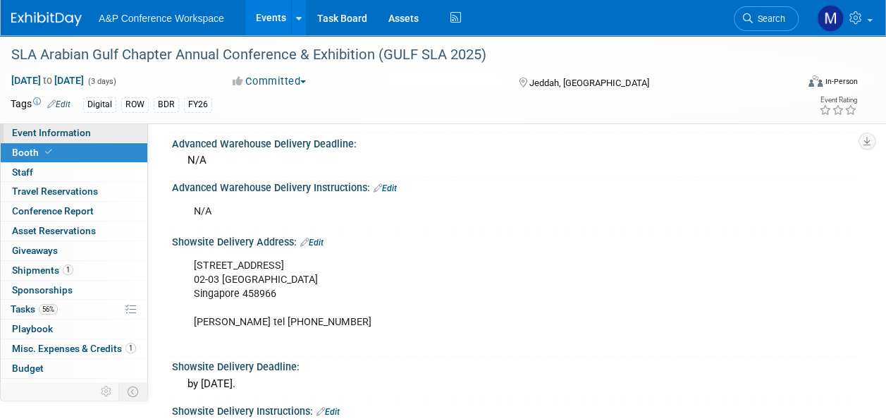
click at [116, 130] on link "Event Information" at bounding box center [74, 132] width 147 height 19
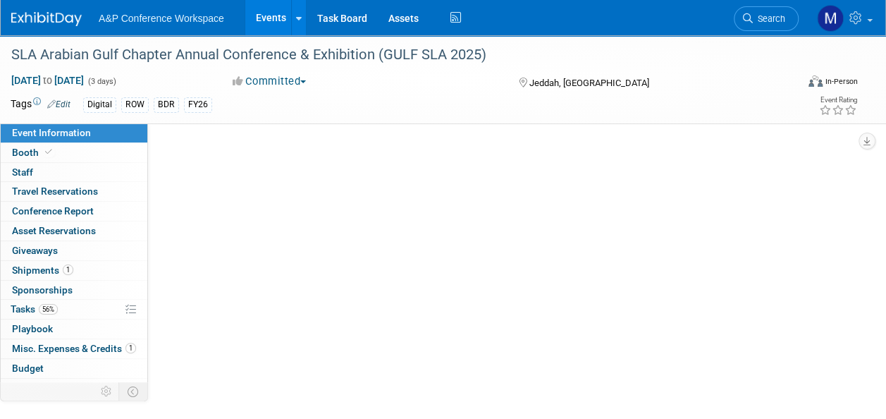
select select "Annual"
select select "Level 2"
select select "In-Person Booth"
select select "Libraries"
select select "Bloomsbury Digital Resources"
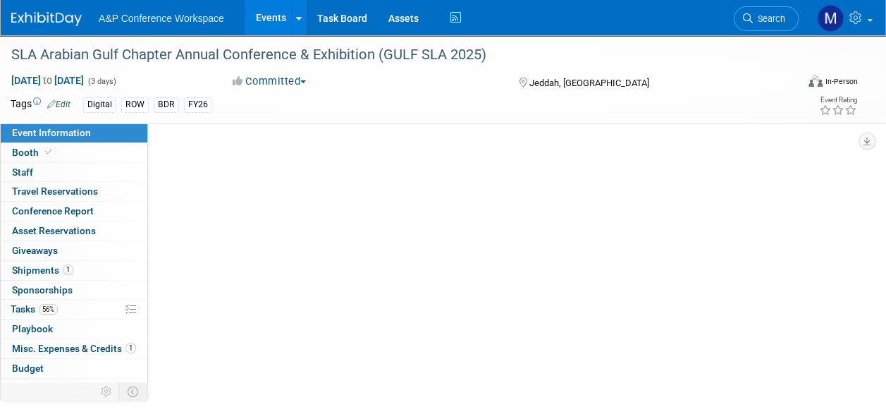
select select "Anne Weston"
select select "[PERSON_NAME]"
select select "BDR Product Awareness and Trial Generation​"
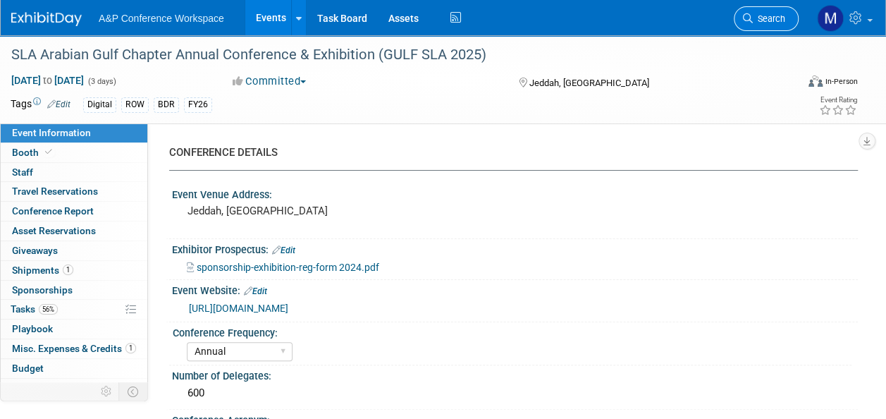
click at [770, 19] on span "Search" at bounding box center [769, 18] width 32 height 11
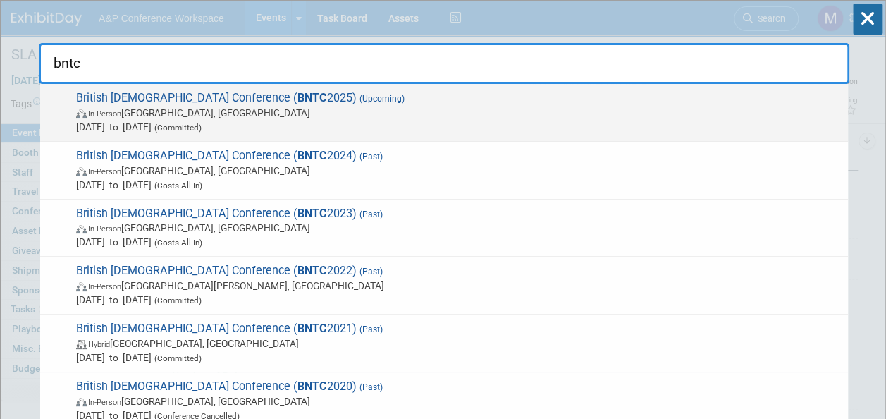
type input "bntc"
click at [316, 94] on span "British New Testament Conference ( BNTC 2025) (Upcoming) In-Person Manchester, …" at bounding box center [456, 112] width 769 height 43
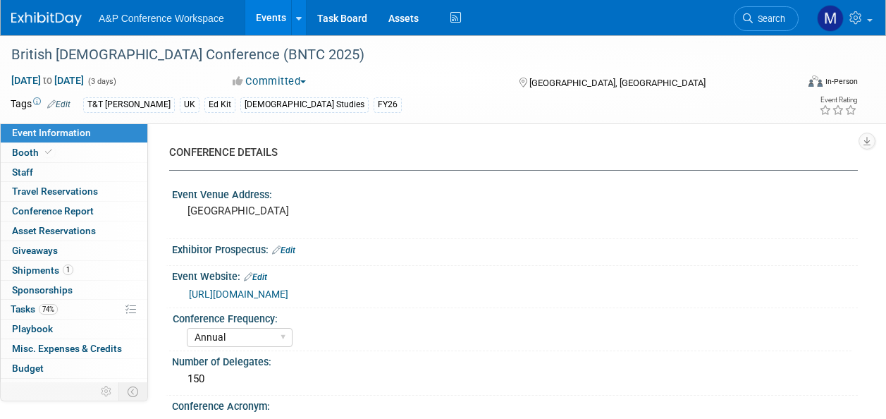
select select "Annual"
select select "Level 3"
select select "Ed Kit"
select select "Biblical Studies"
select select "T&T Clark"
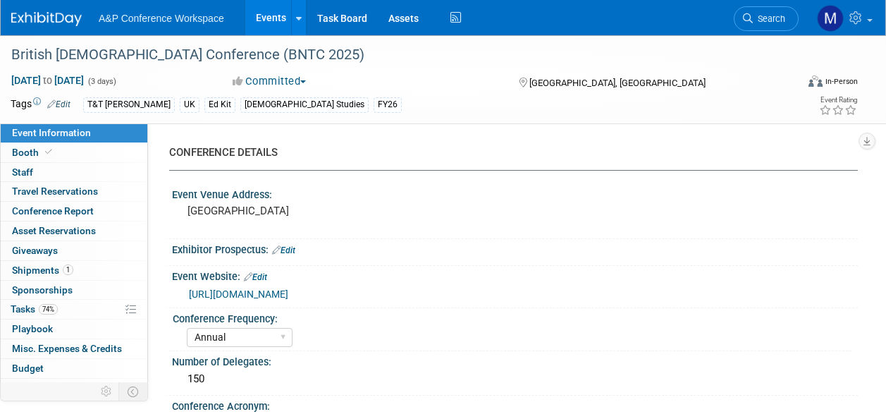
select select "Matt Hambridge"
select select "[PERSON_NAME]"
select select "Networking/Commissioning"
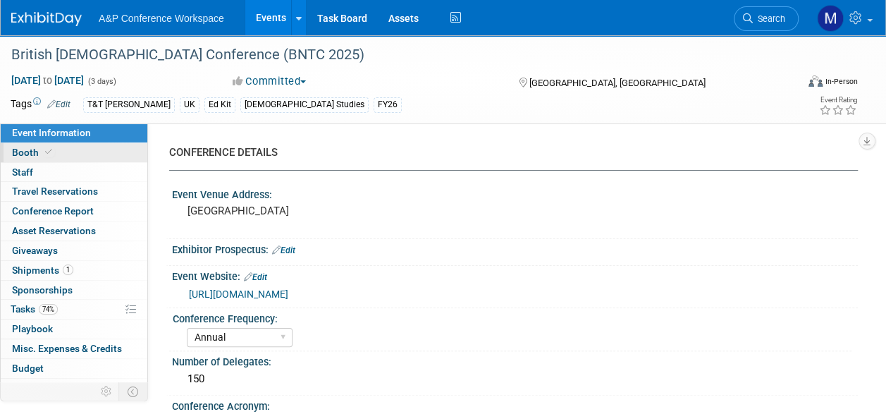
click at [54, 144] on link "Booth" at bounding box center [74, 152] width 147 height 19
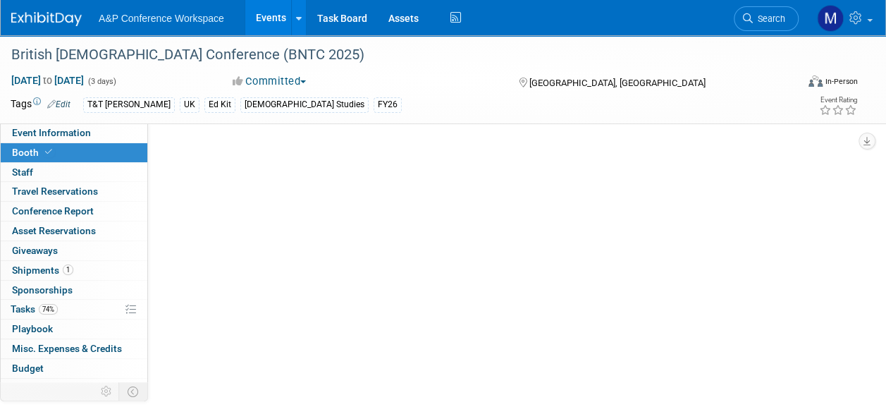
select select "COBA"
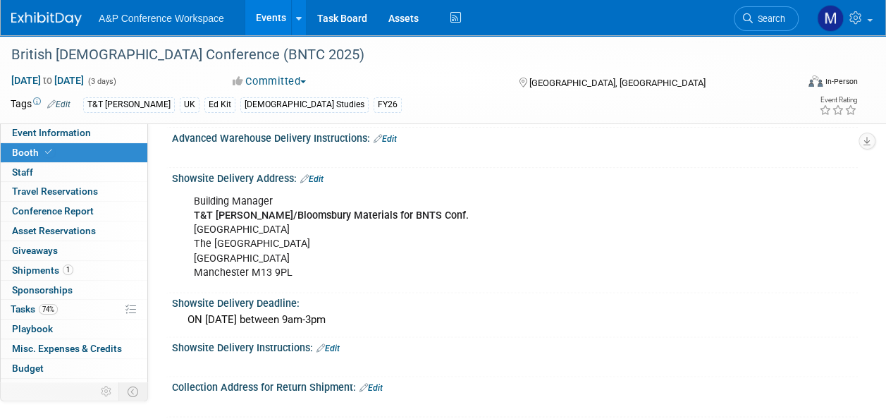
scroll to position [846, 0]
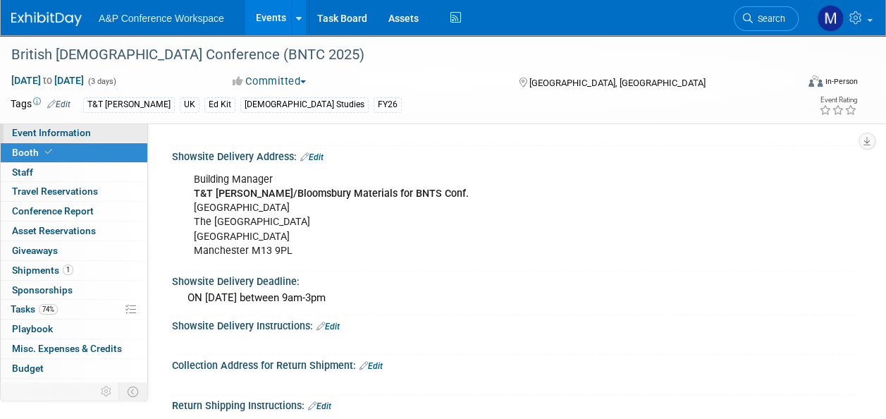
click at [85, 141] on link "Event Information" at bounding box center [74, 132] width 147 height 19
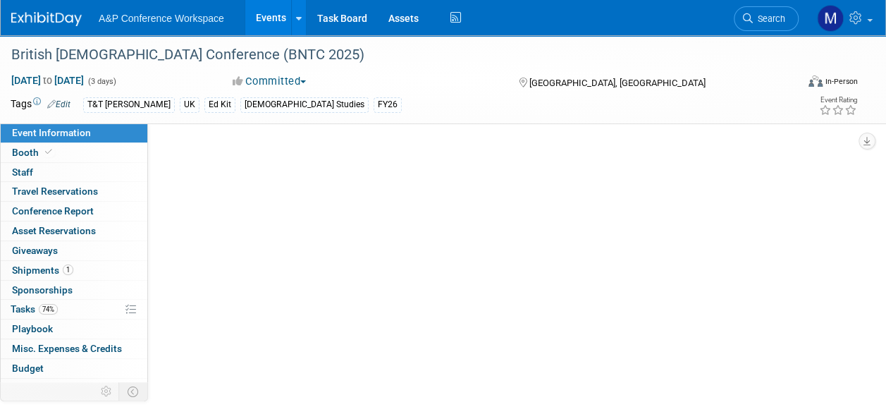
scroll to position [0, 0]
select select "Annual"
select select "Level 3"
select select "Ed Kit"
select select "Biblical Studies"
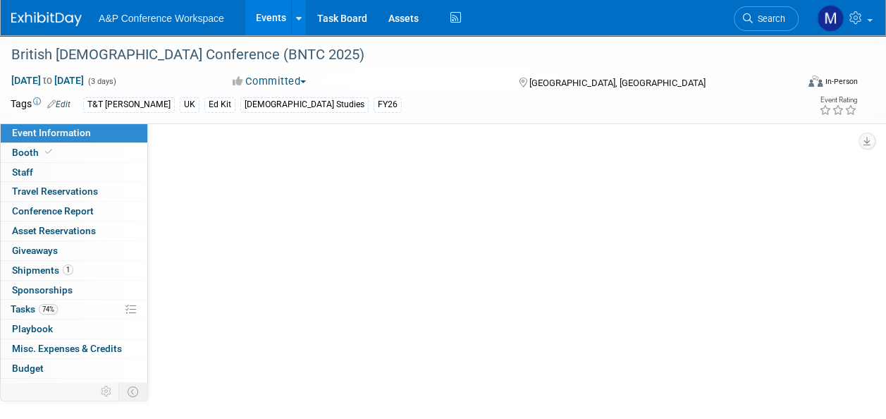
select select "T&T Clark"
select select "Matt Hambridge"
select select "[PERSON_NAME]"
select select "Networking/Commissioning"
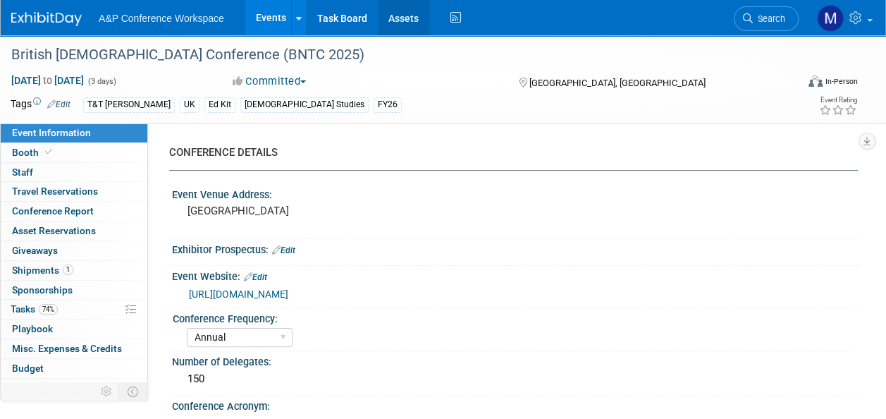
click at [400, 27] on link "Assets" at bounding box center [403, 17] width 51 height 35
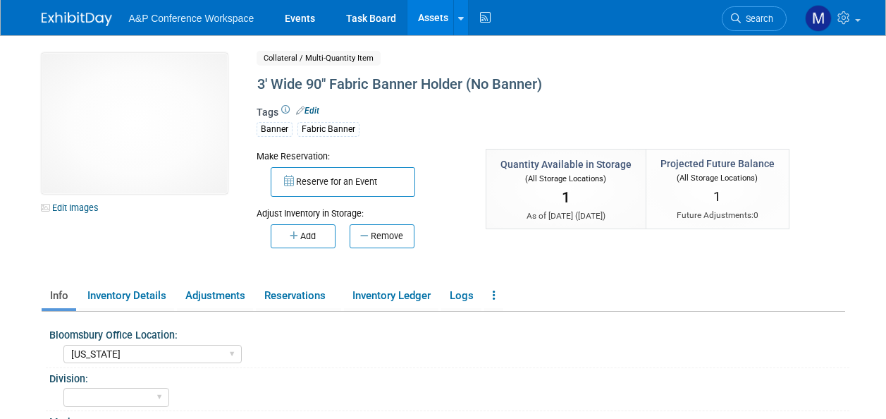
select select "[US_STATE]"
